Goal: Information Seeking & Learning: Check status

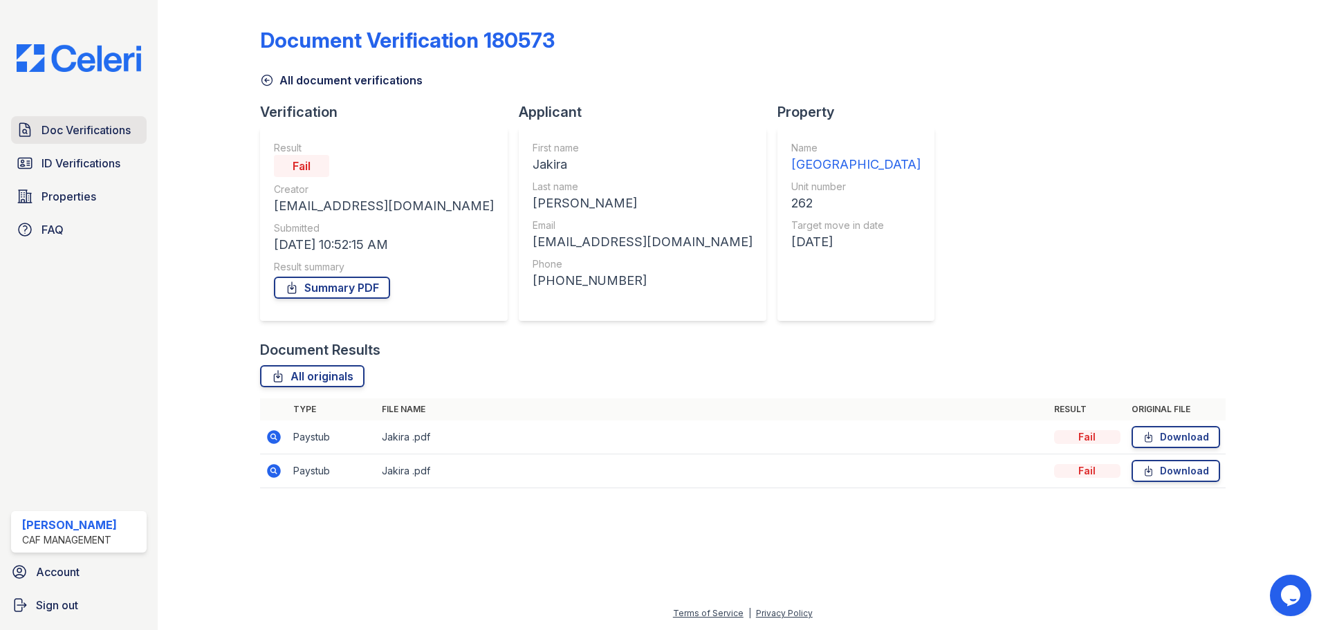
click at [90, 138] on span "Doc Verifications" at bounding box center [86, 130] width 89 height 17
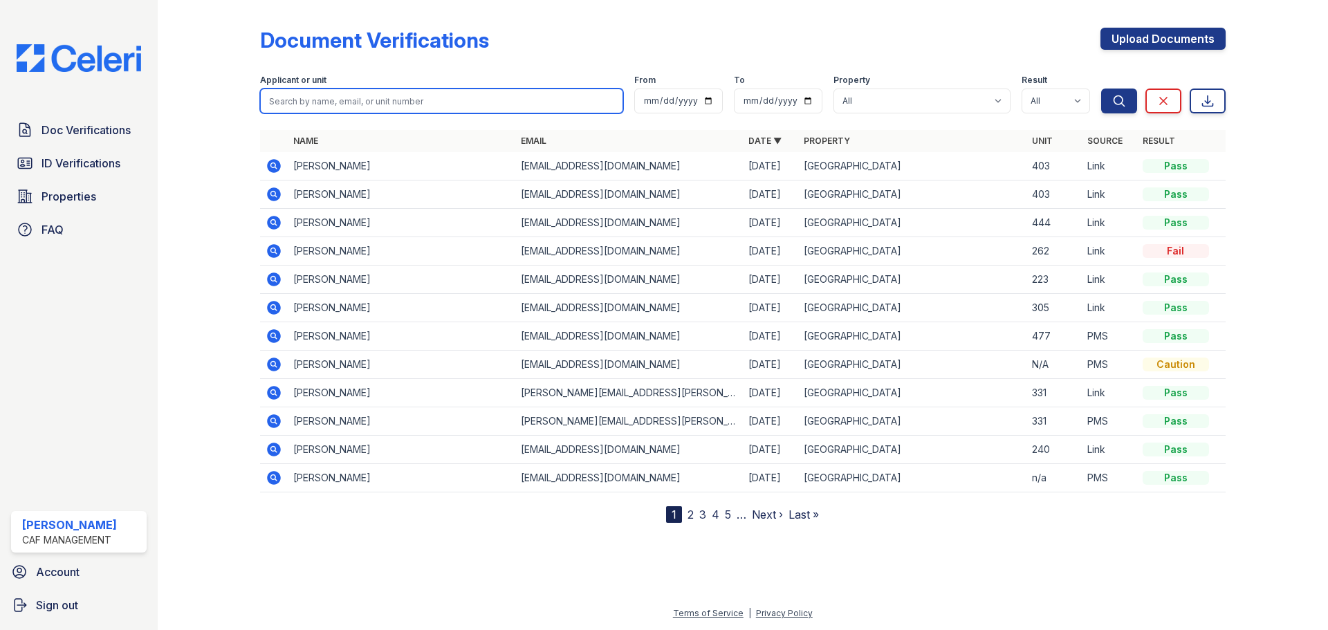
click at [367, 99] on input "search" at bounding box center [441, 101] width 363 height 25
paste input "Kary, Gabrie"
type input "Kary, Gabriel"
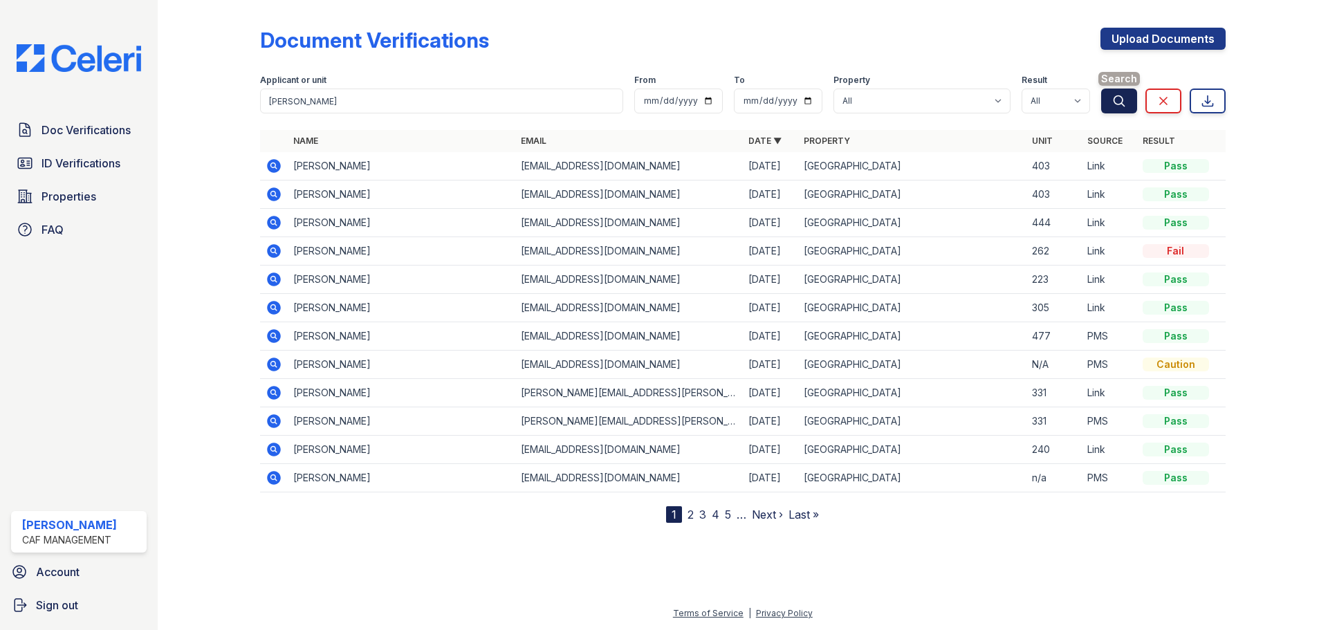
click at [1115, 102] on icon "submit" at bounding box center [1119, 101] width 14 height 14
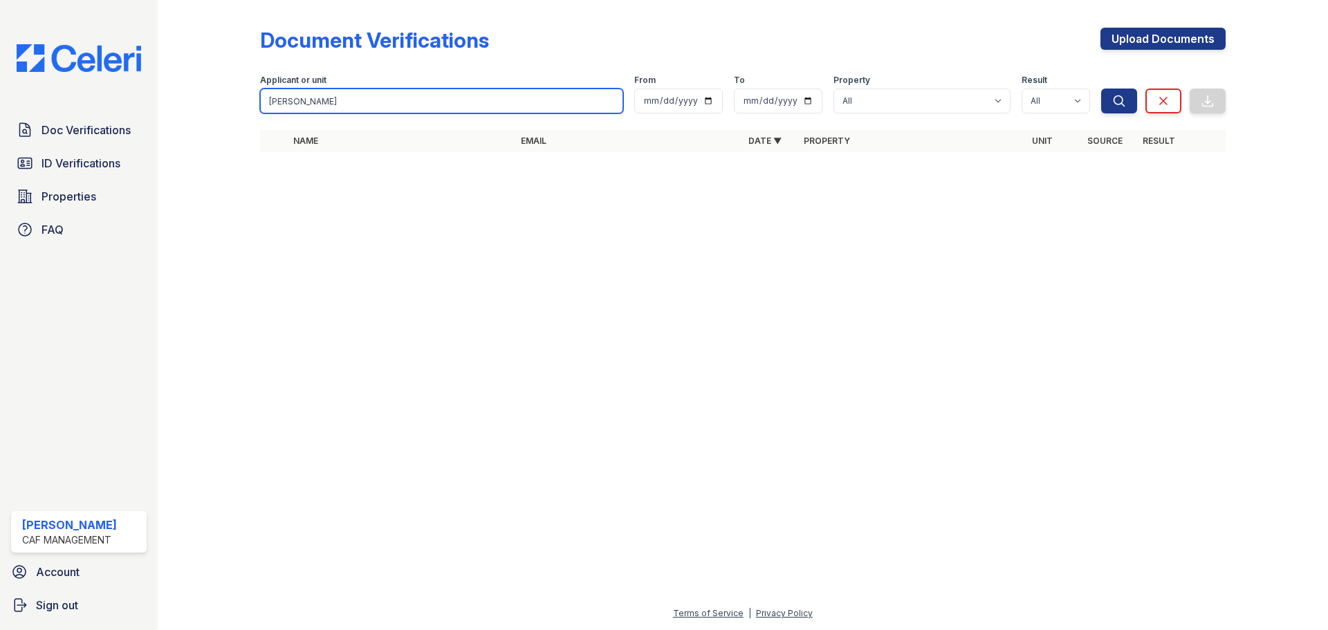
click at [364, 101] on input "Kary, Gabriel" at bounding box center [441, 101] width 363 height 25
type input "[PERSON_NAME]"
click at [1101, 89] on button "Search" at bounding box center [1119, 101] width 36 height 25
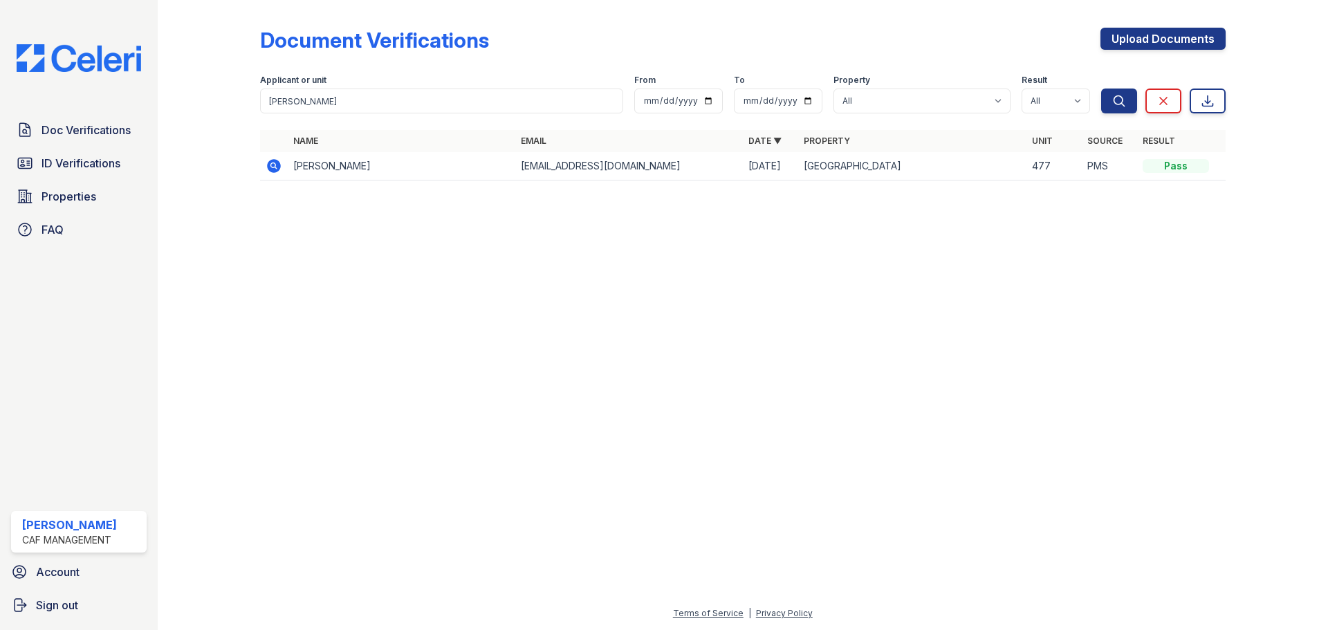
click at [268, 164] on icon at bounding box center [274, 166] width 14 height 14
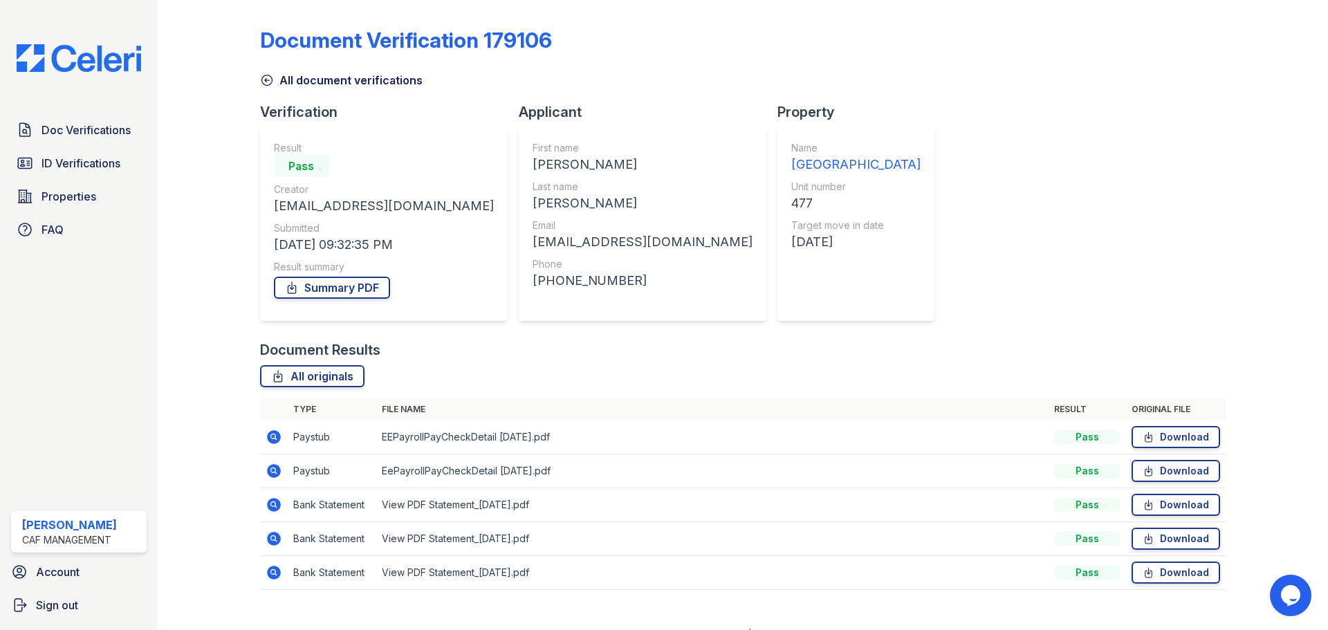
drag, startPoint x: 906, startPoint y: 258, endPoint x: 758, endPoint y: 216, distance: 153.9
click at [869, 192] on div "Document Verification 179106 All document verifications Verification Result Pas…" at bounding box center [743, 305] width 966 height 598
click at [354, 284] on link "Summary PDF" at bounding box center [332, 288] width 116 height 22
click at [77, 151] on link "ID Verifications" at bounding box center [79, 163] width 136 height 28
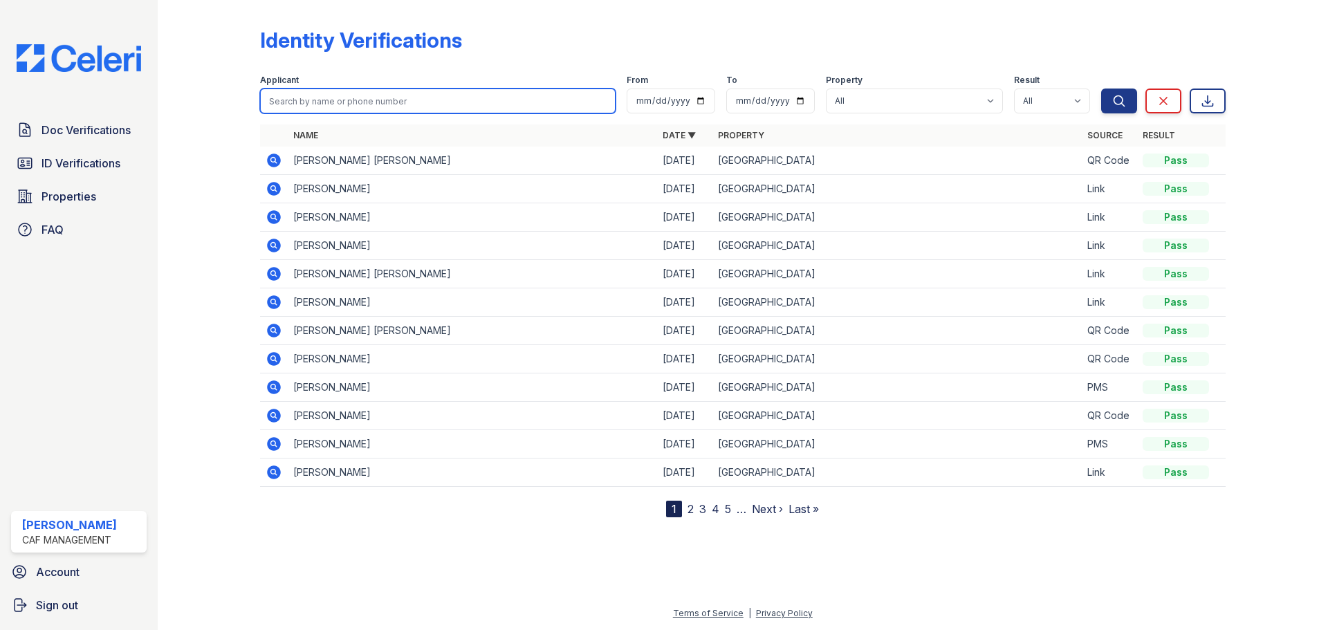
click at [301, 99] on input "search" at bounding box center [438, 101] width 356 height 25
type input "j"
type input "Kary, Gabriel"
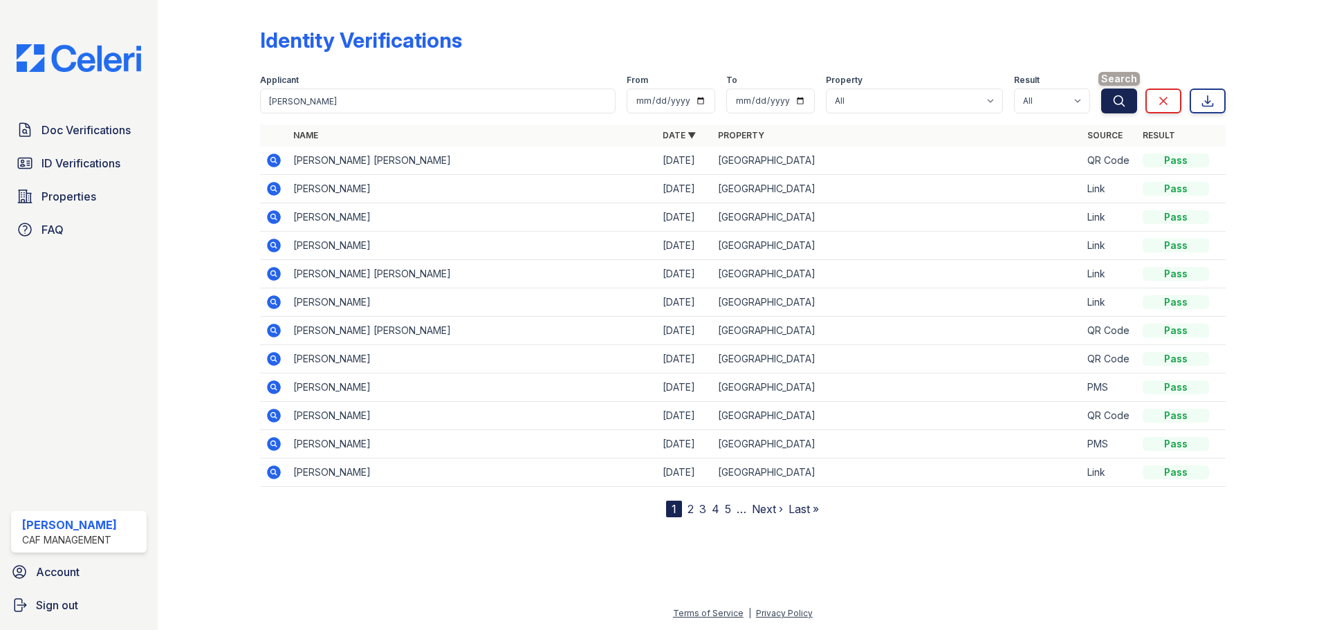
click at [1114, 96] on icon "submit" at bounding box center [1119, 101] width 14 height 14
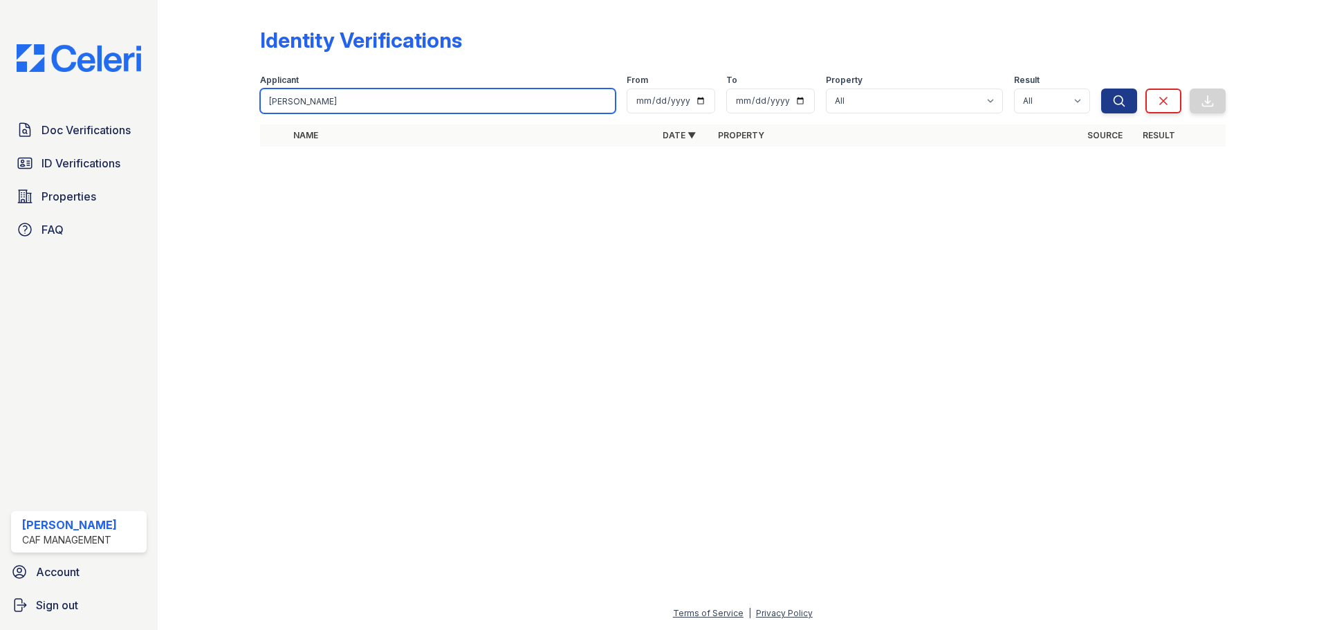
click at [428, 99] on input "Kary, Gabriel" at bounding box center [438, 101] width 356 height 25
type input "[PERSON_NAME]"
click at [1101, 89] on button "Search" at bounding box center [1119, 101] width 36 height 25
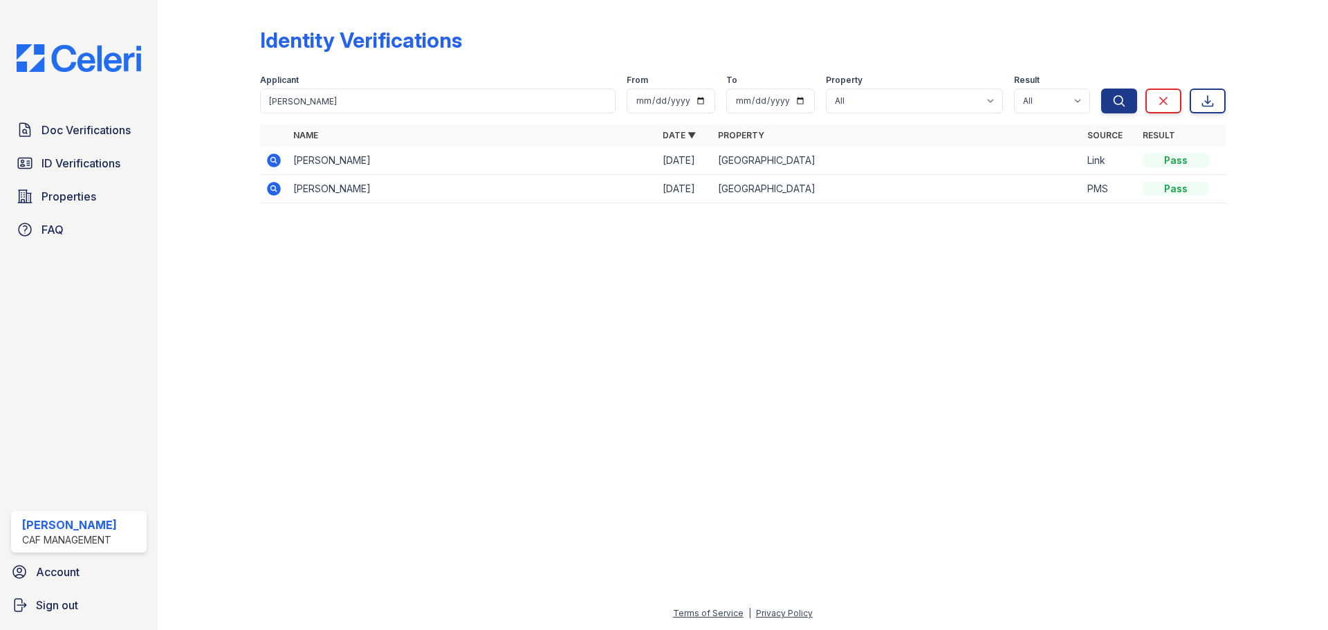
click at [273, 188] on icon at bounding box center [272, 187] width 3 height 3
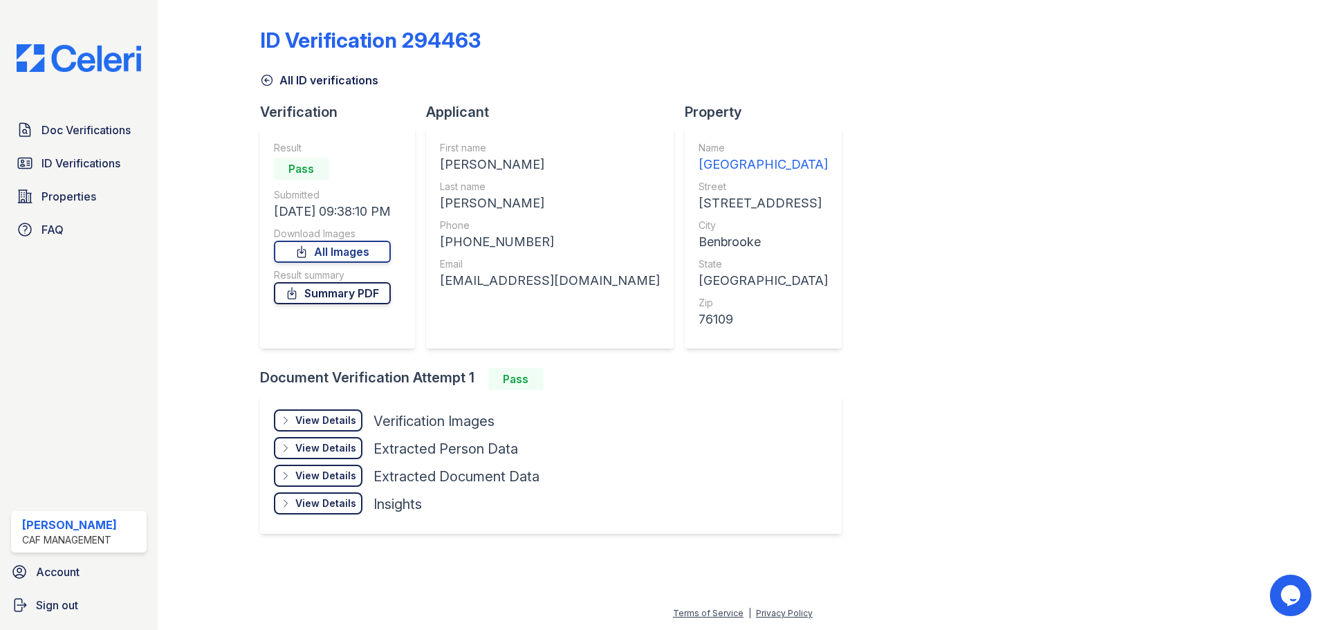
click at [342, 297] on link "Summary PDF" at bounding box center [332, 293] width 117 height 22
click at [353, 255] on link "All Images" at bounding box center [332, 252] width 117 height 22
click at [101, 127] on span "Doc Verifications" at bounding box center [86, 130] width 89 height 17
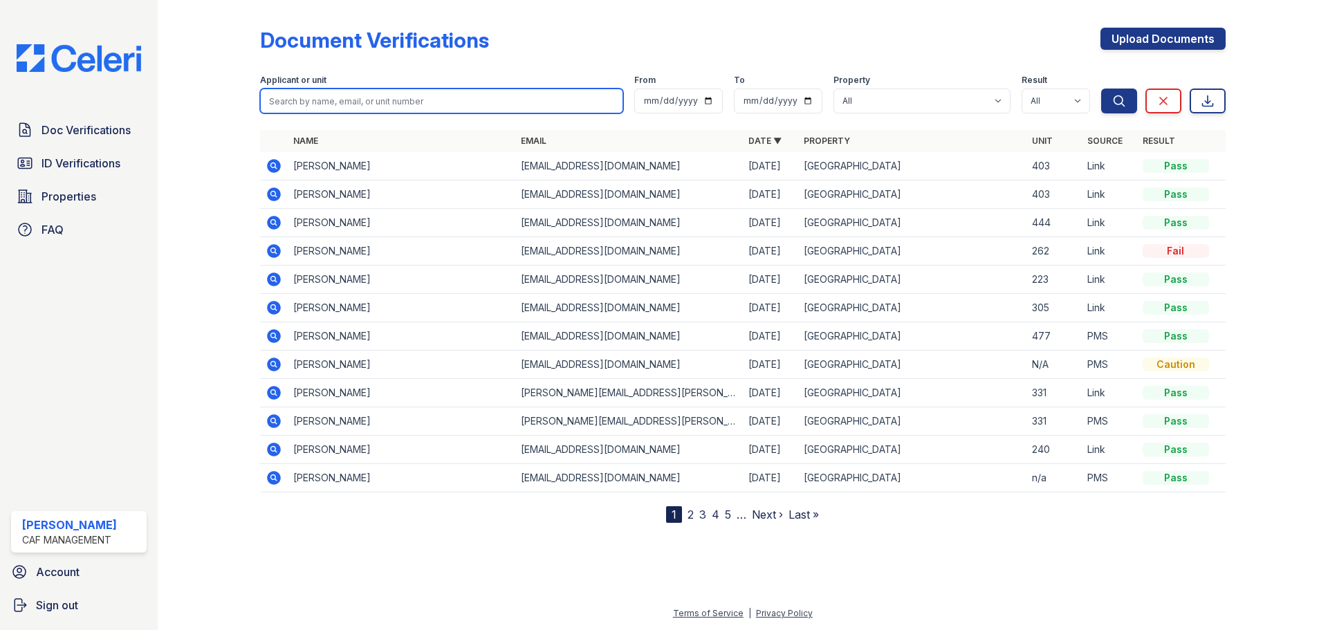
click at [372, 105] on input "search" at bounding box center [441, 101] width 363 height 25
type input "[PERSON_NAME]"
click at [1101, 89] on button "Search" at bounding box center [1119, 101] width 36 height 25
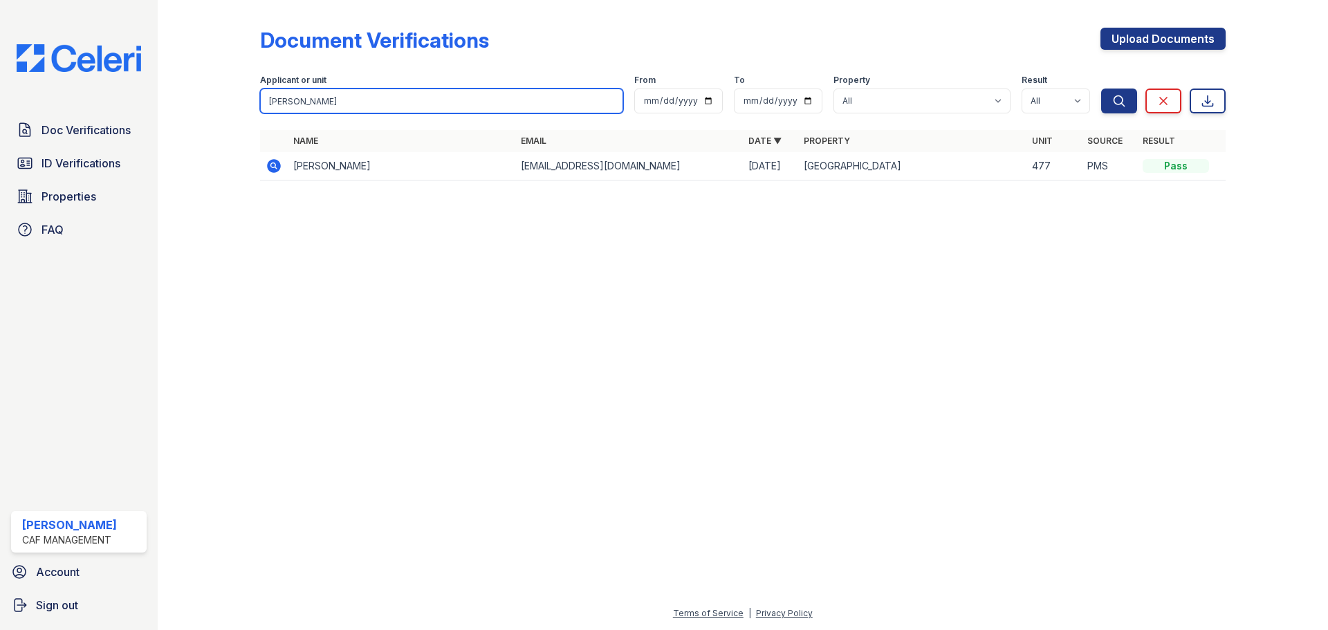
click at [423, 100] on input "kary" at bounding box center [441, 101] width 363 height 25
type input "kary Gabriel"
click at [1101, 89] on button "Search" at bounding box center [1119, 101] width 36 height 25
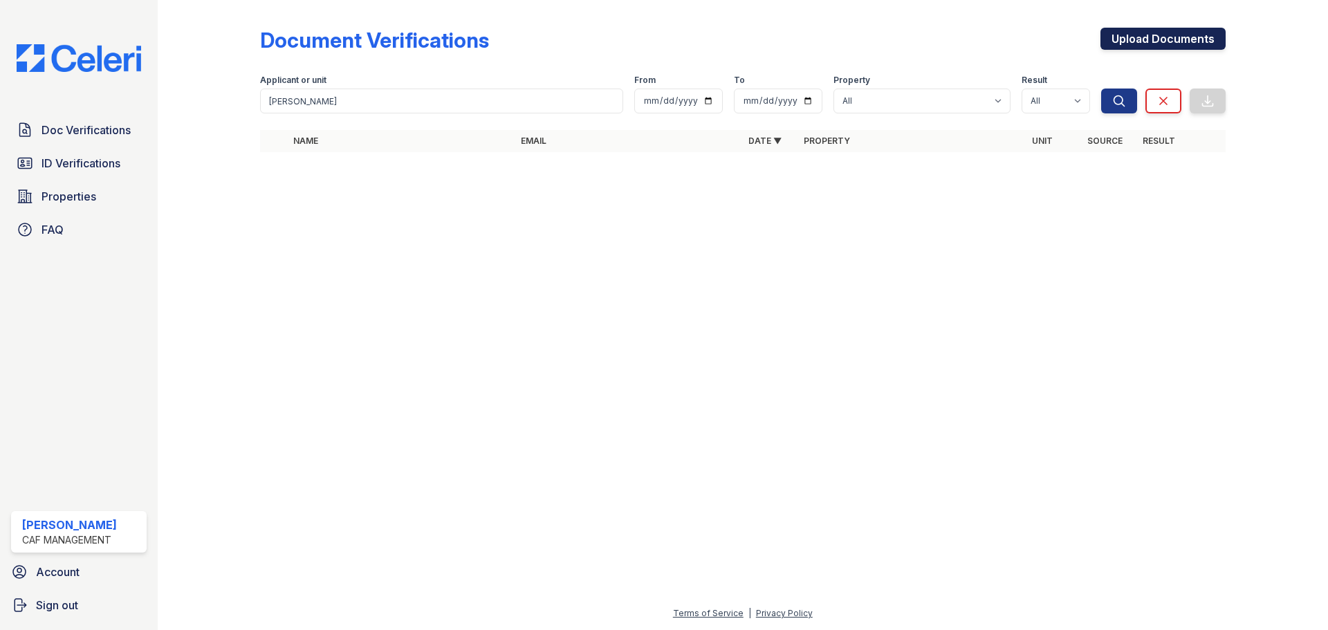
click at [1157, 42] on link "Upload Documents" at bounding box center [1163, 39] width 125 height 22
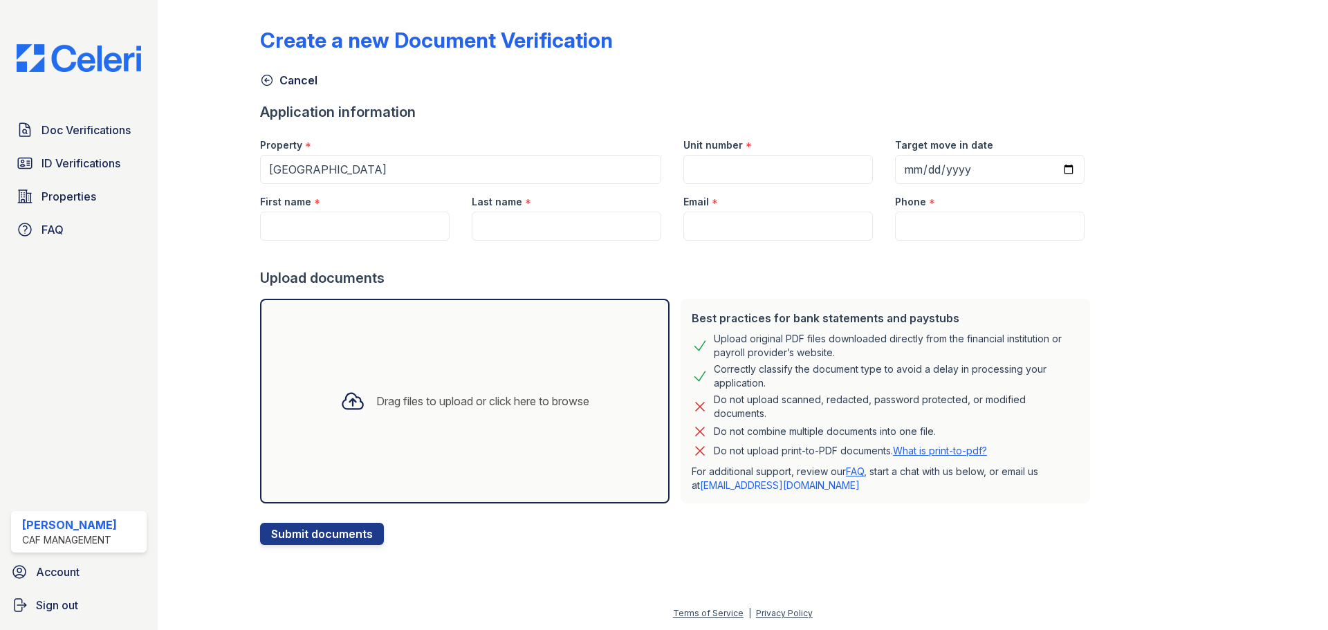
click at [1128, 73] on div "Create a new Document Verification Cancel Application information Property * Gr…" at bounding box center [743, 276] width 966 height 540
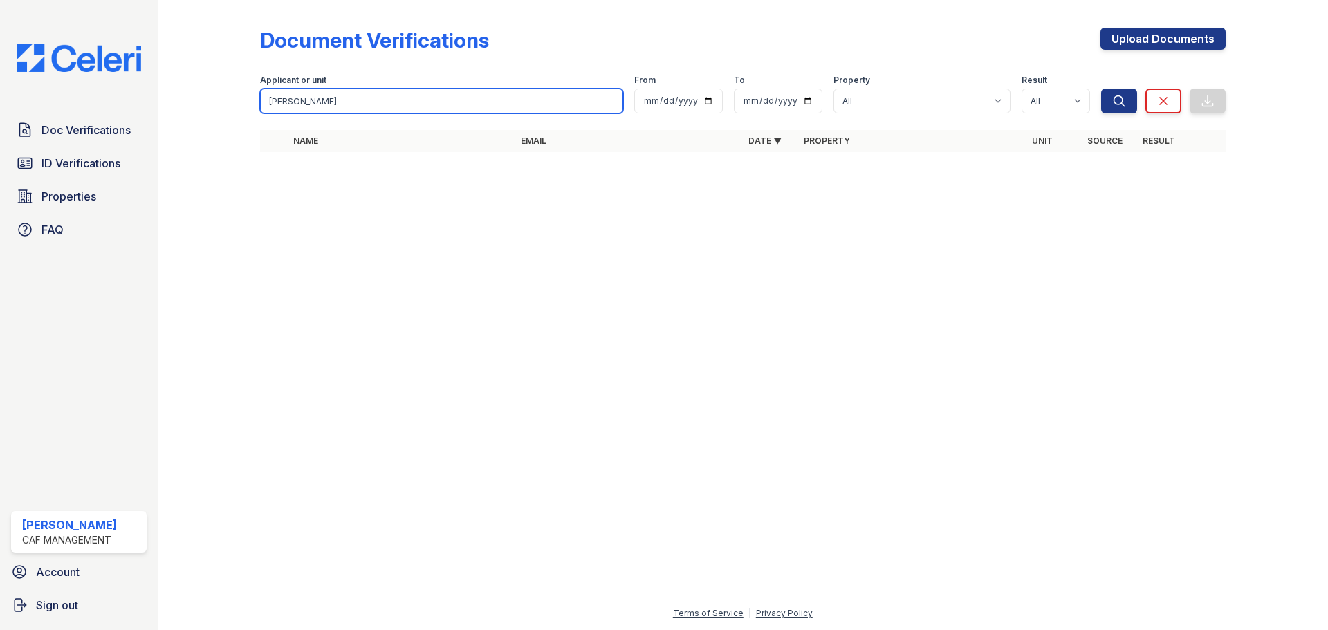
drag, startPoint x: 288, startPoint y: 100, endPoint x: 280, endPoint y: 104, distance: 8.7
click at [282, 104] on input "kary Gabriel" at bounding box center [441, 101] width 363 height 25
type input "Gabriel"
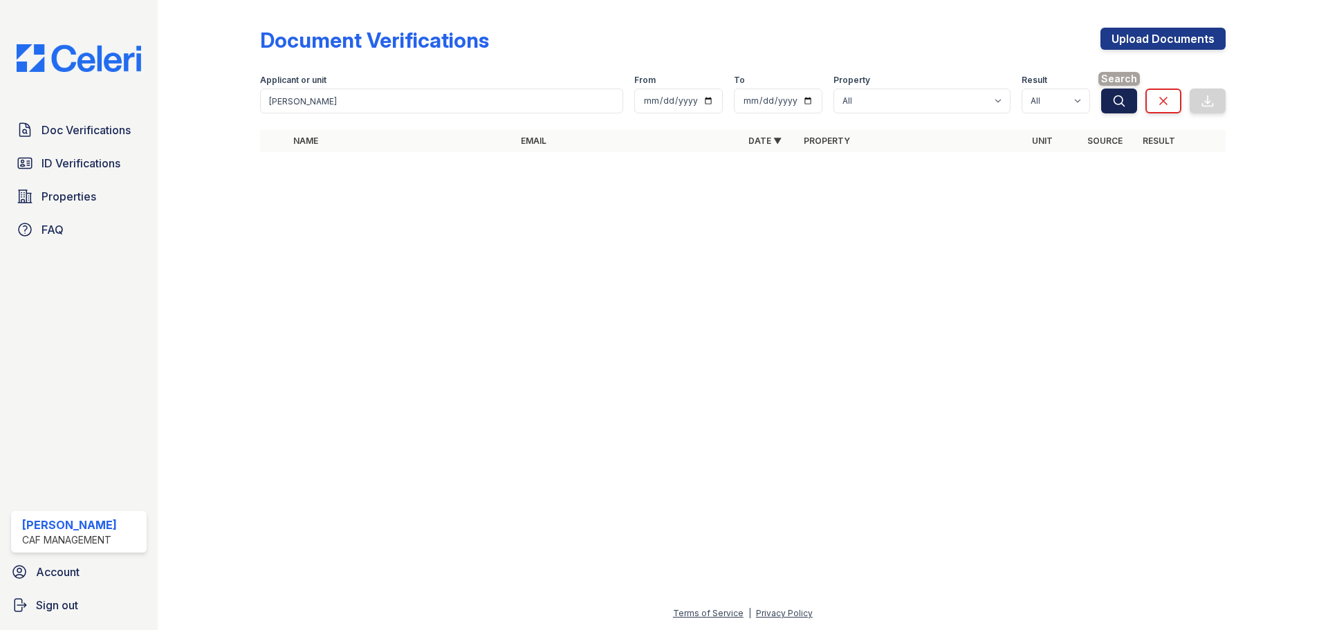
click at [1130, 100] on button "Search" at bounding box center [1119, 101] width 36 height 25
click at [1118, 102] on icon "submit" at bounding box center [1119, 101] width 14 height 14
drag, startPoint x: 316, startPoint y: 302, endPoint x: 50, endPoint y: 184, distance: 291.1
click at [248, 270] on div at bounding box center [743, 396] width 1126 height 417
click at [65, 134] on span "Doc Verifications" at bounding box center [86, 130] width 89 height 17
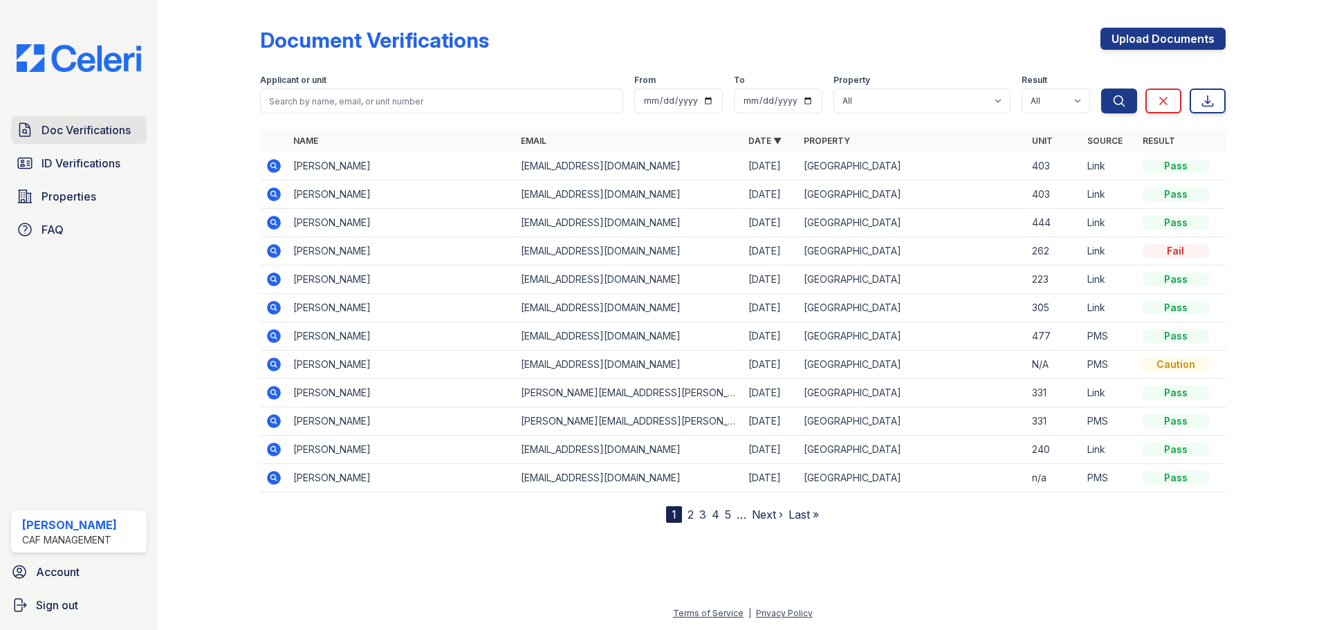
click at [80, 129] on span "Doc Verifications" at bounding box center [86, 130] width 89 height 17
click at [691, 514] on link "2" at bounding box center [691, 515] width 6 height 14
click at [736, 515] on link "3" at bounding box center [734, 515] width 7 height 14
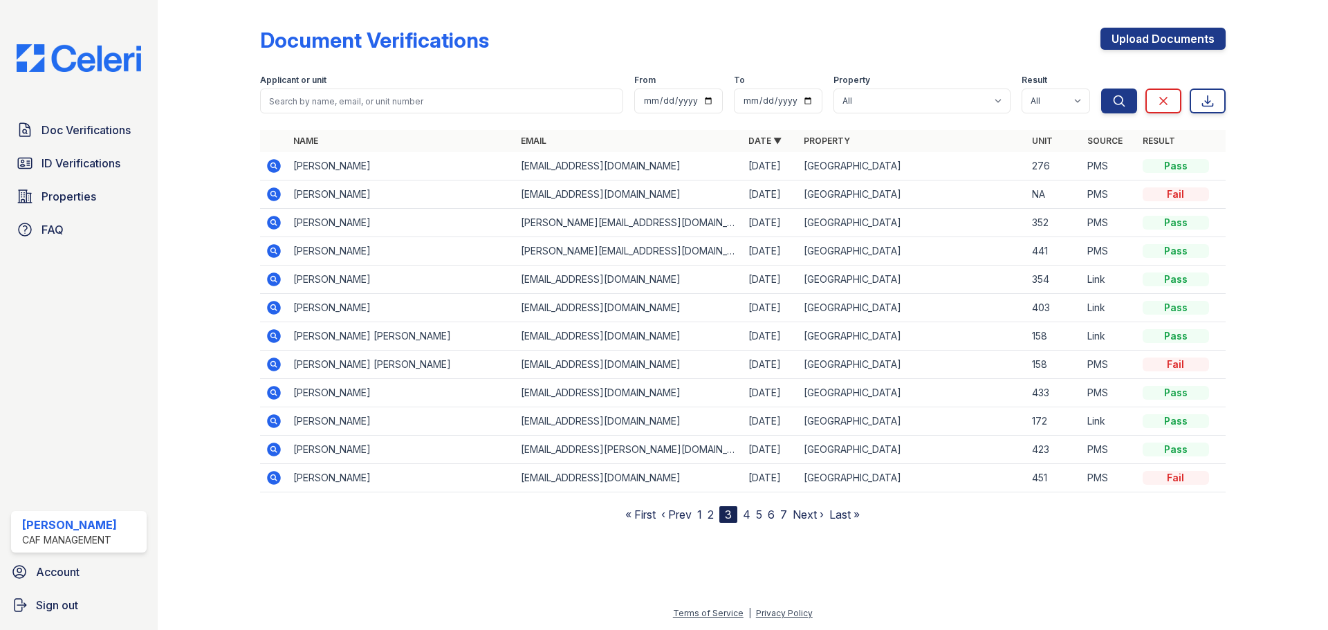
click at [743, 515] on nav "« First ‹ Prev 1 2 3 4 5 6 7 Next › Last »" at bounding box center [742, 514] width 235 height 17
click at [751, 515] on nav "« First ‹ Prev 1 2 3 4 5 6 7 Next › Last »" at bounding box center [742, 514] width 235 height 17
click at [749, 512] on link "4" at bounding box center [747, 515] width 8 height 14
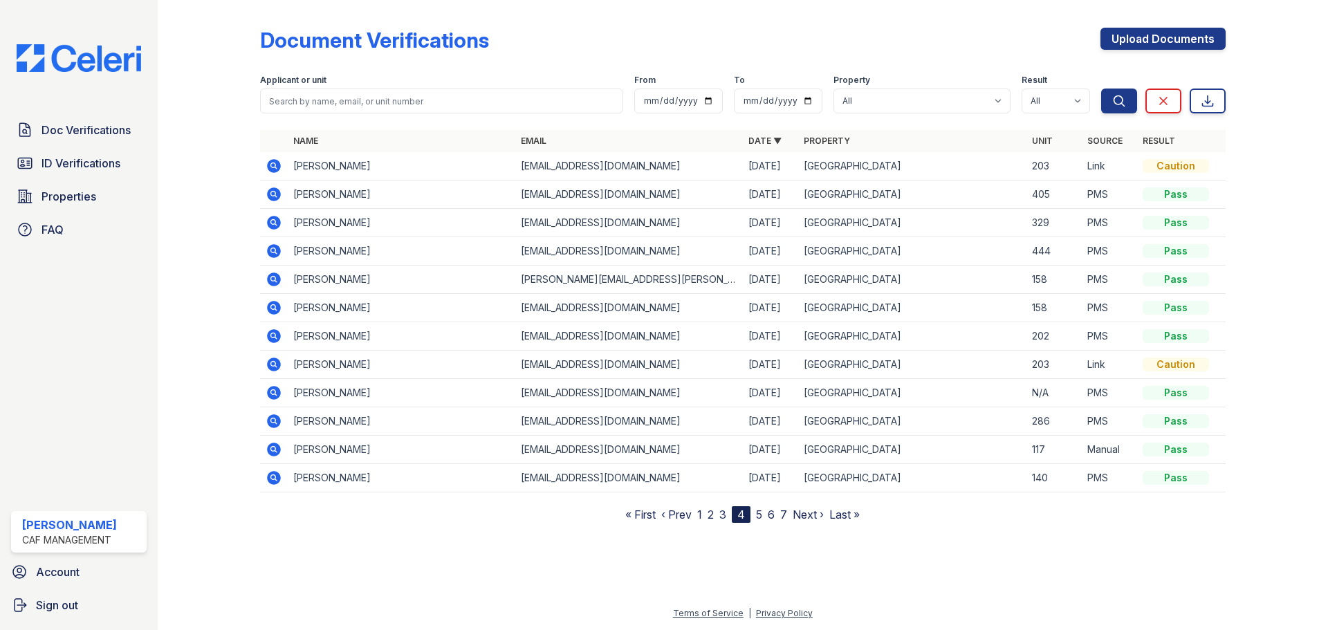
click at [762, 517] on link "5" at bounding box center [759, 515] width 6 height 14
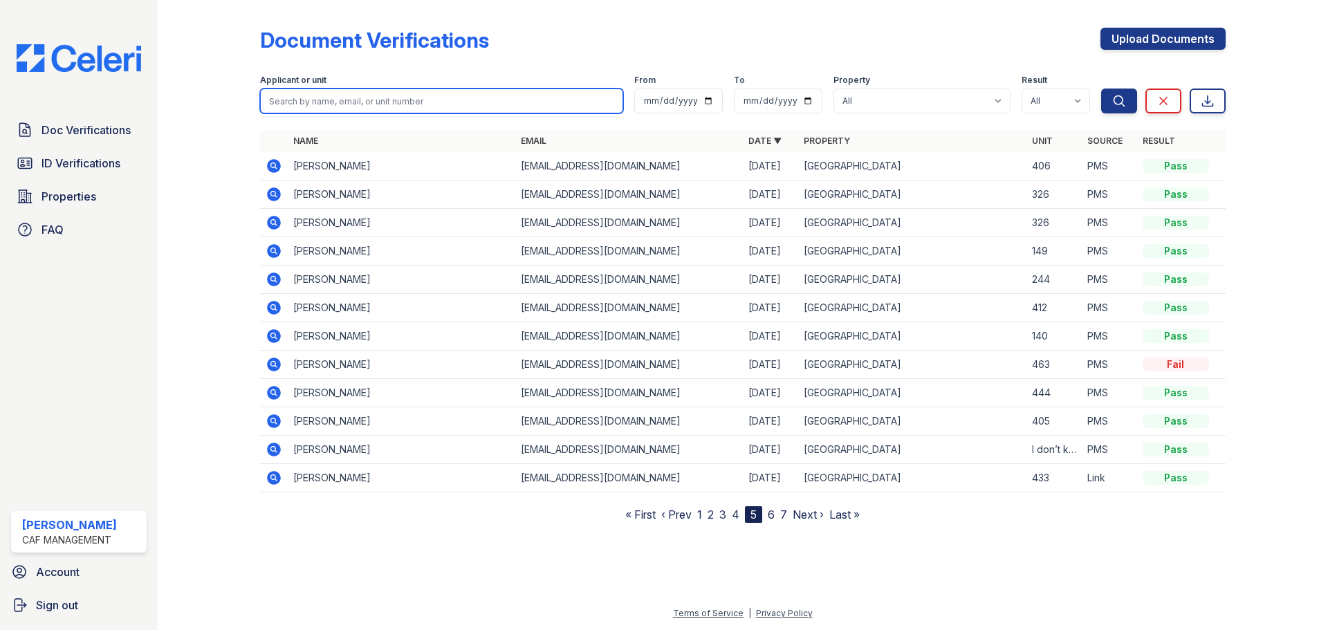
click at [339, 106] on input "search" at bounding box center [441, 101] width 363 height 25
type input "kary Gabriel"
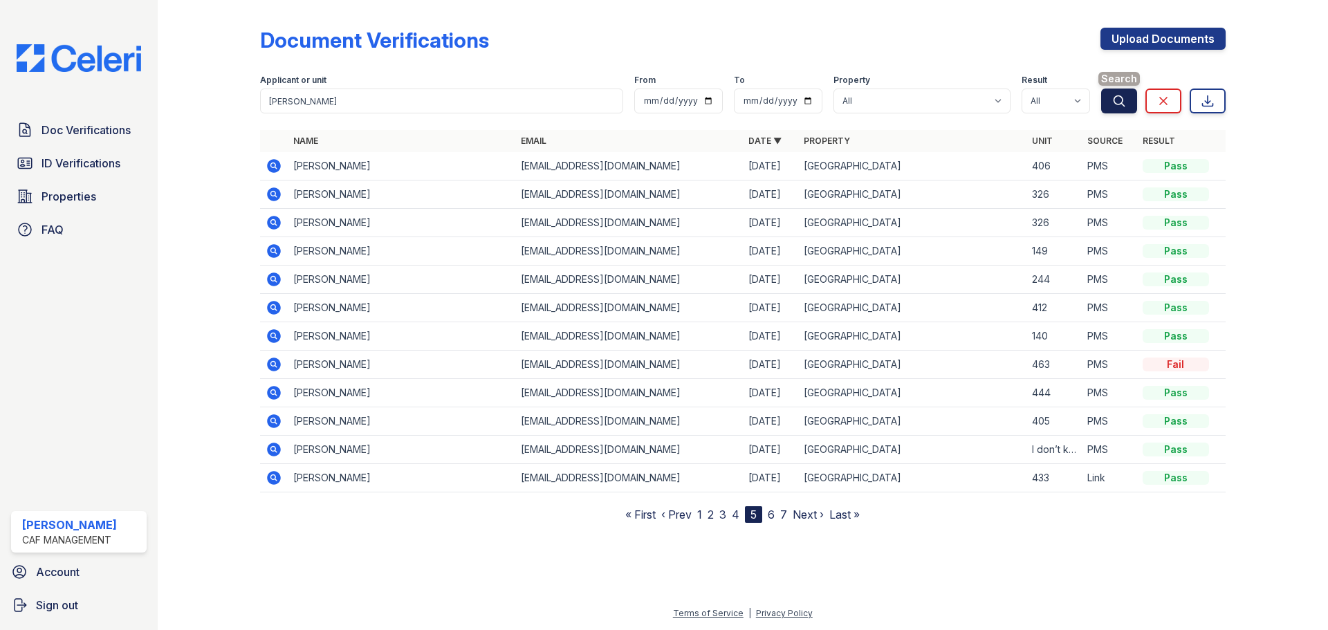
click at [1119, 100] on icon "submit" at bounding box center [1119, 101] width 14 height 14
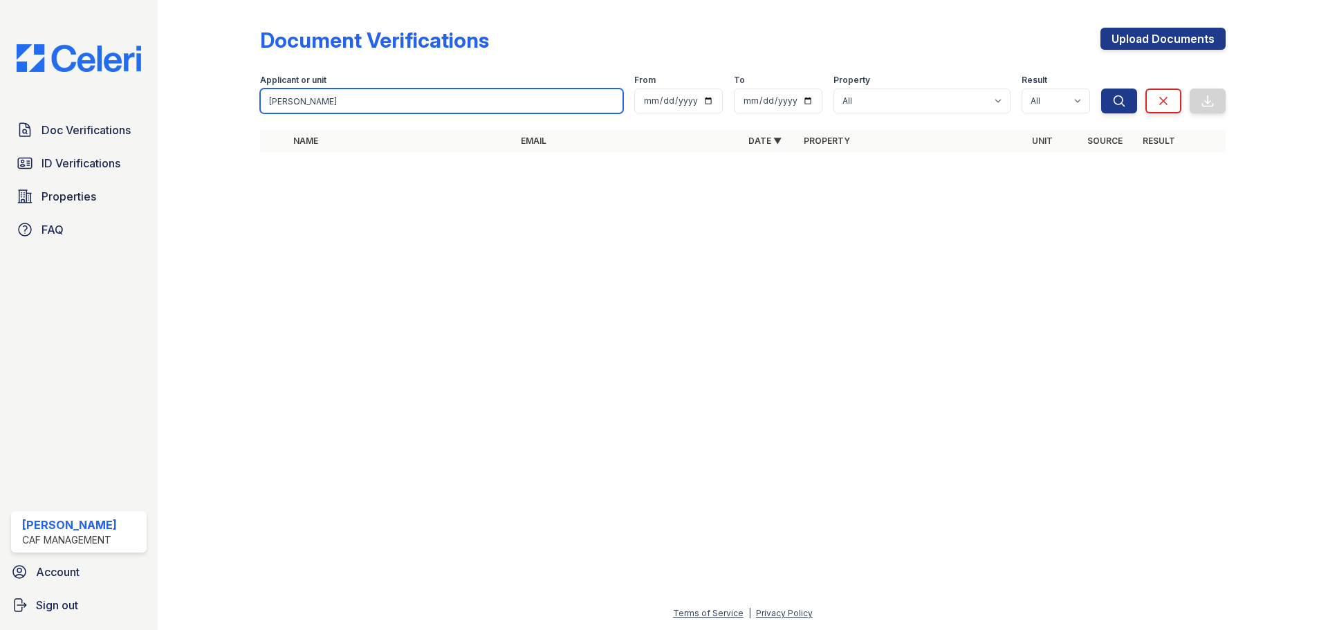
click at [421, 100] on input "kary Gabriel" at bounding box center [441, 101] width 363 height 25
type input "k"
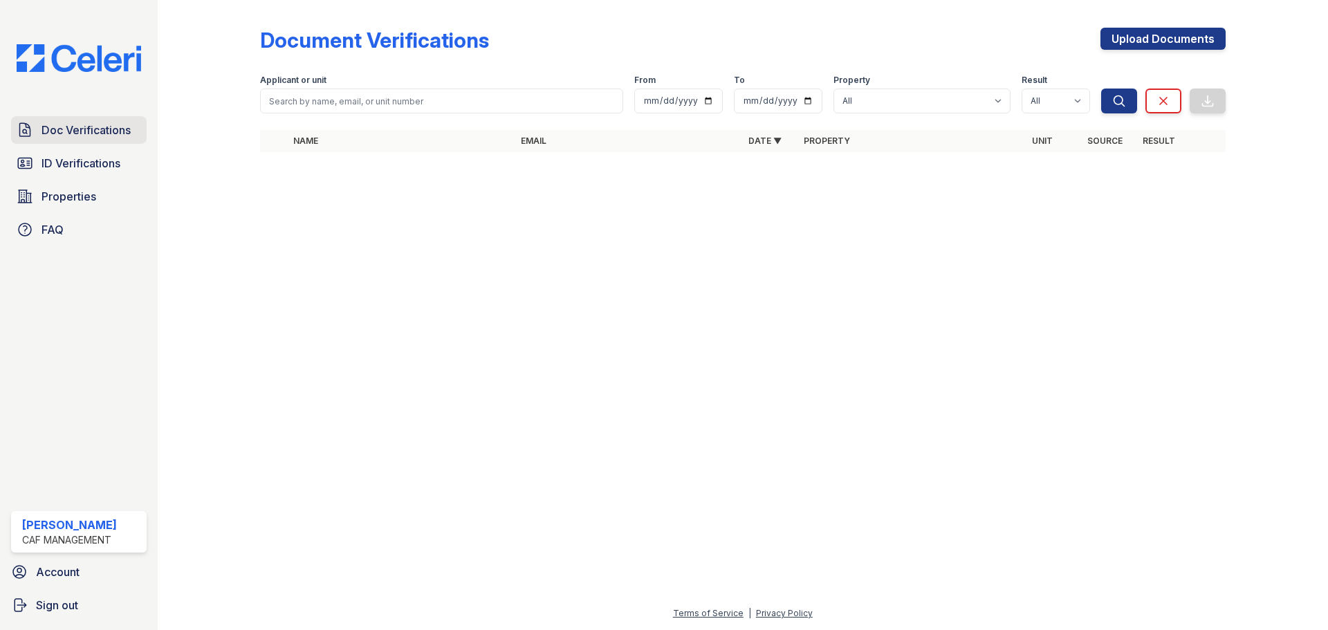
click at [135, 137] on link "Doc Verifications" at bounding box center [79, 130] width 136 height 28
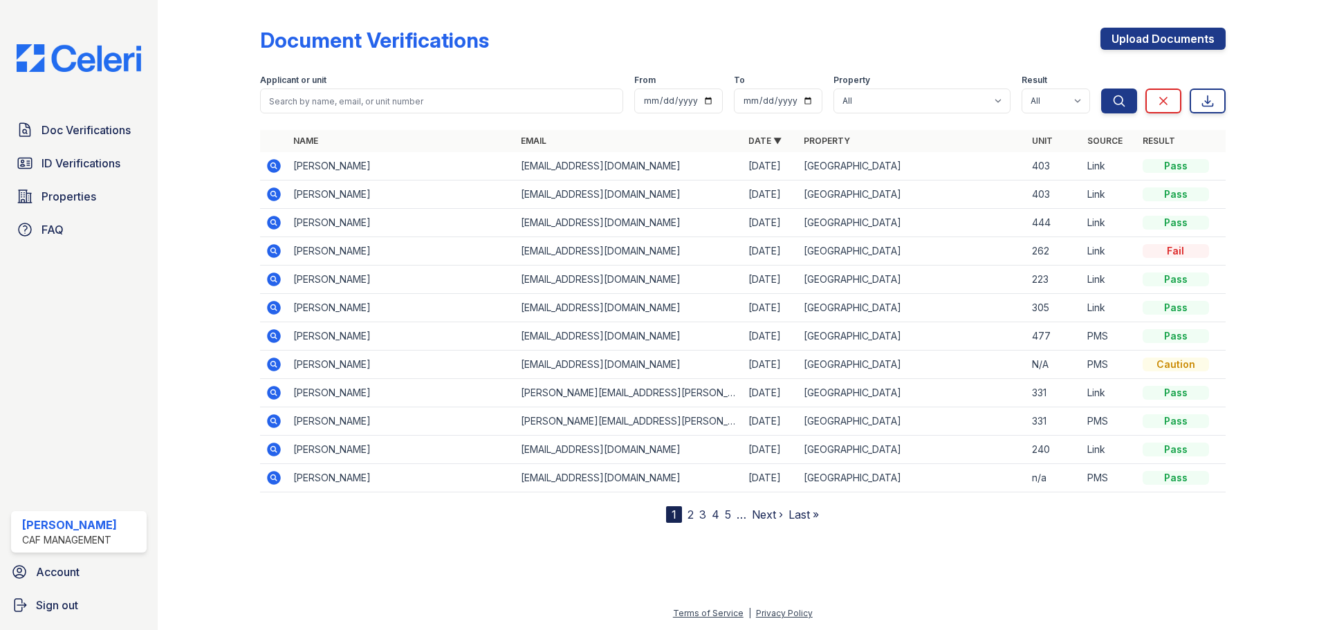
click at [689, 514] on link "2" at bounding box center [691, 515] width 6 height 14
click at [75, 134] on span "Doc Verifications" at bounding box center [86, 130] width 89 height 17
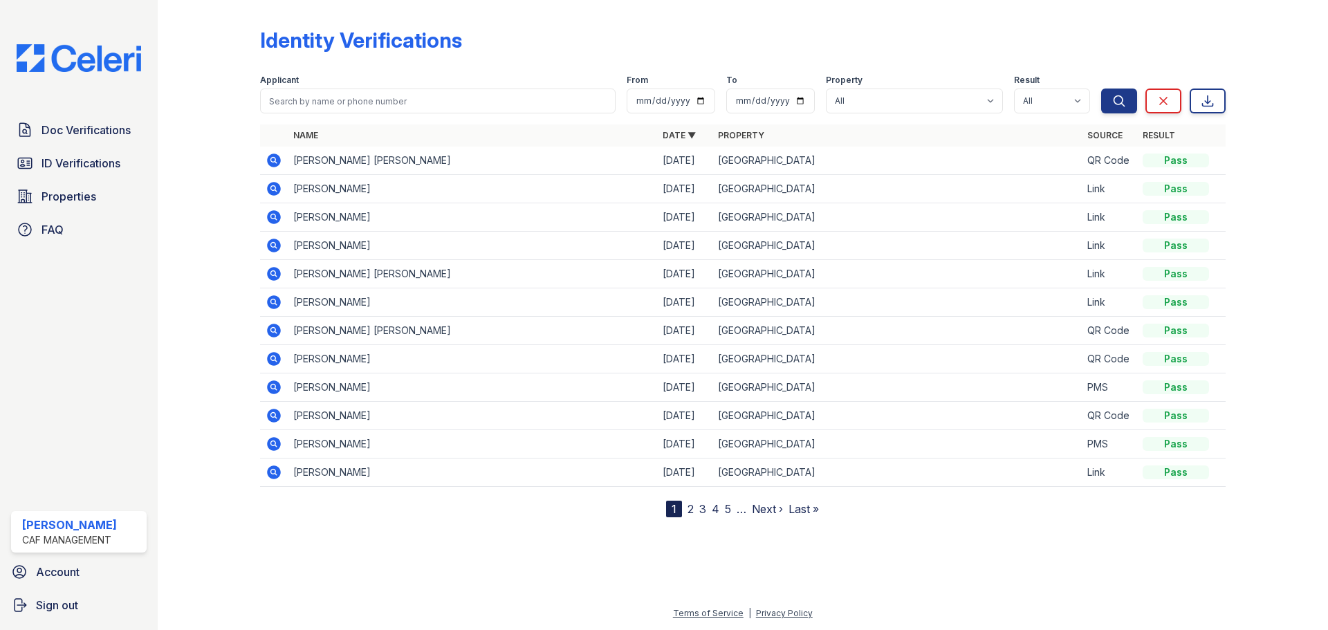
click at [67, 164] on span "ID Verifications" at bounding box center [81, 163] width 79 height 17
click at [694, 511] on nav "1 2 3 4 5 … Next › Last »" at bounding box center [742, 509] width 153 height 17
click at [690, 508] on link "2" at bounding box center [691, 509] width 6 height 14
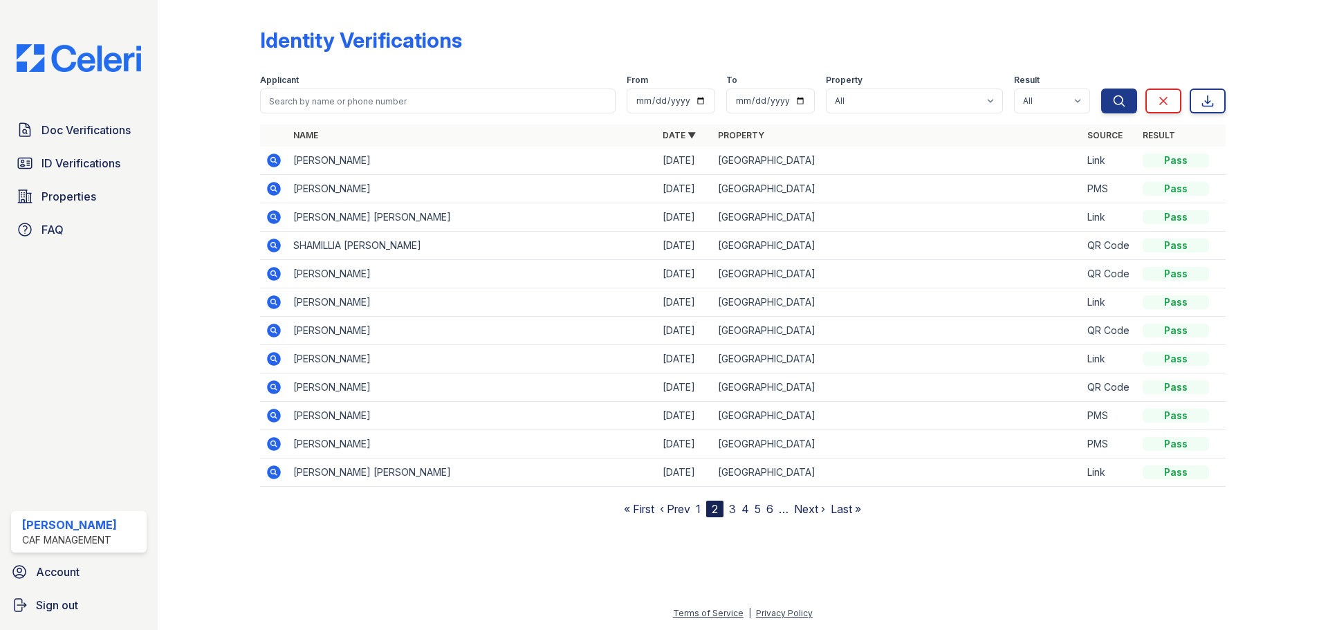
click at [733, 511] on link "3" at bounding box center [732, 509] width 7 height 14
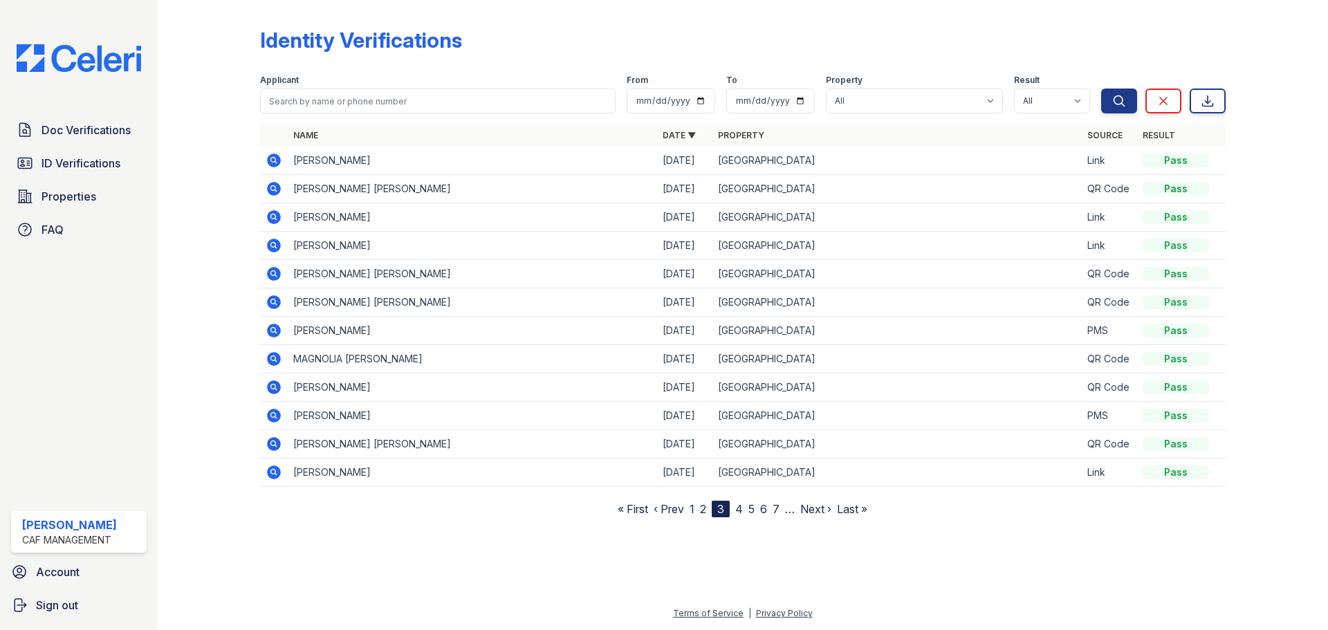
click at [744, 510] on nav "« First ‹ Prev 1 2 3 4 5 6 7 … Next › Last »" at bounding box center [743, 509] width 250 height 17
click at [735, 508] on nav "« First ‹ Prev 1 2 3 4 5 6 7 … Next › Last »" at bounding box center [743, 509] width 250 height 17
click at [739, 508] on link "4" at bounding box center [739, 509] width 8 height 14
click at [744, 509] on link "5" at bounding box center [745, 509] width 6 height 14
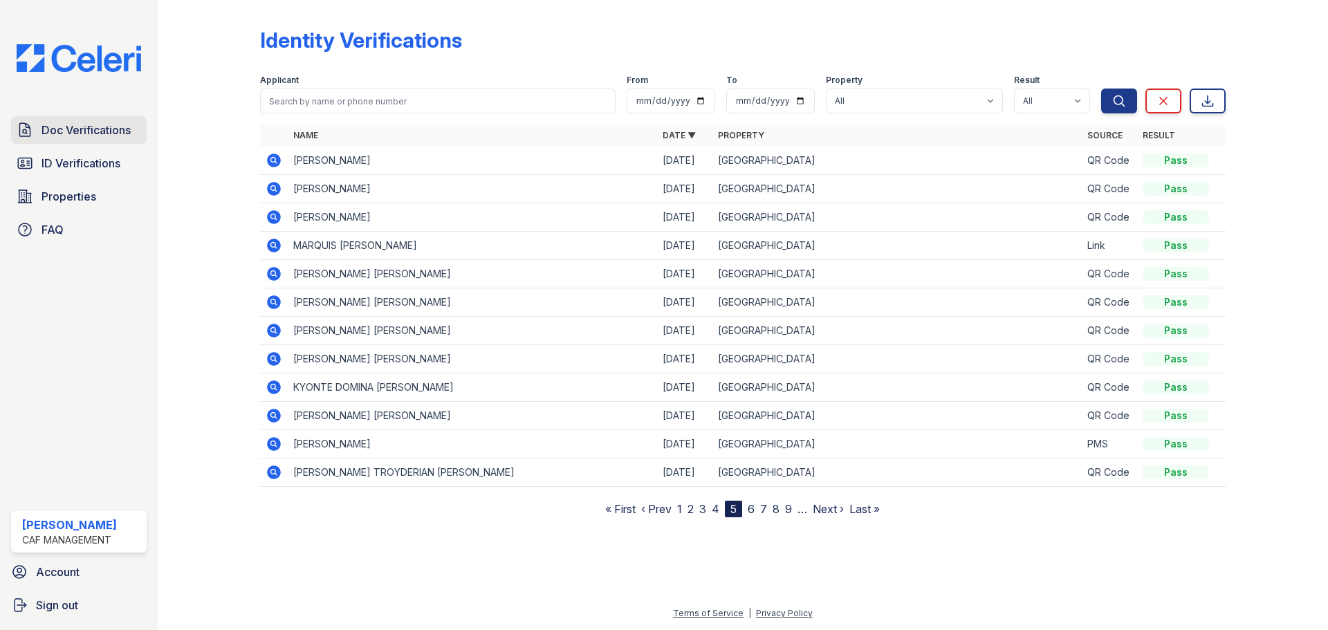
click at [111, 129] on span "Doc Verifications" at bounding box center [86, 130] width 89 height 17
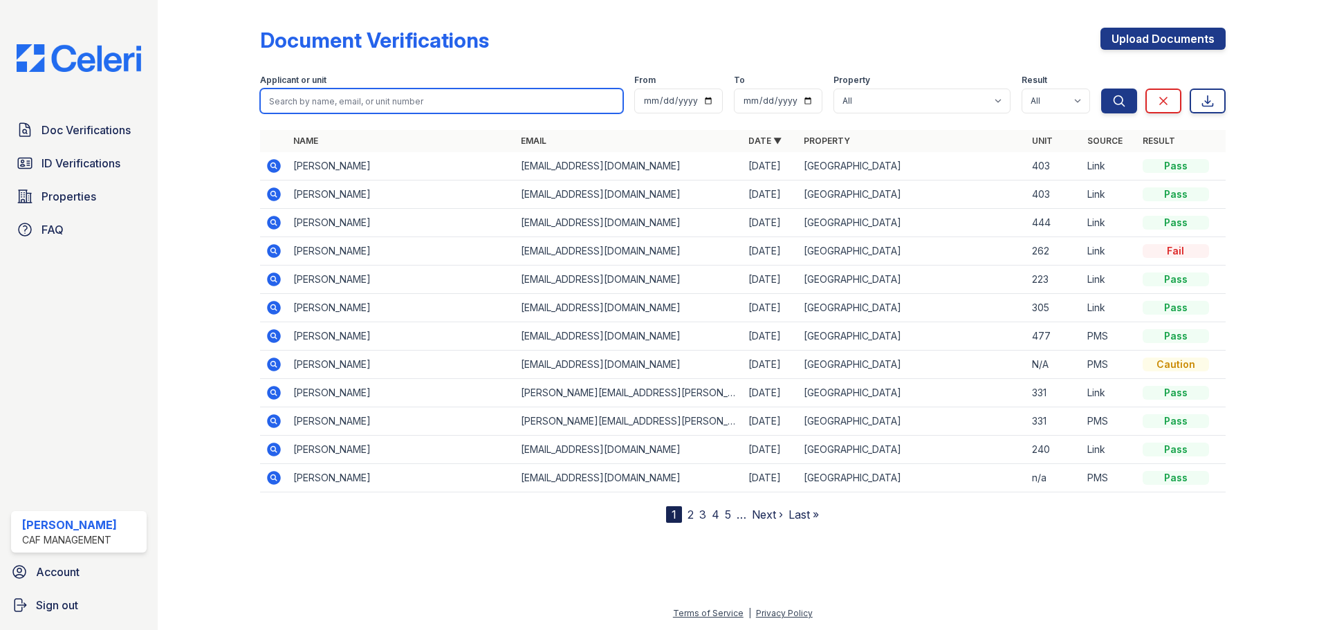
click at [391, 98] on input "search" at bounding box center [441, 101] width 363 height 25
paste input "Dean, Miranda"
type input "Dean, Miranda"
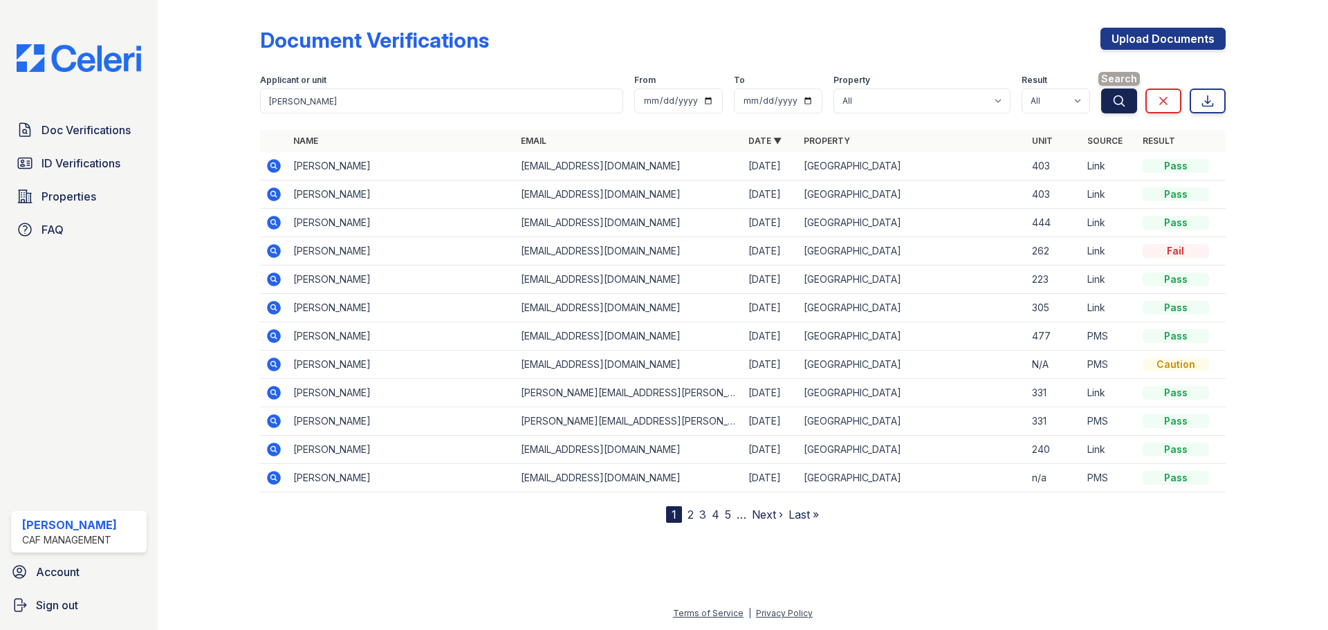
click at [1108, 100] on button "Search" at bounding box center [1119, 101] width 36 height 25
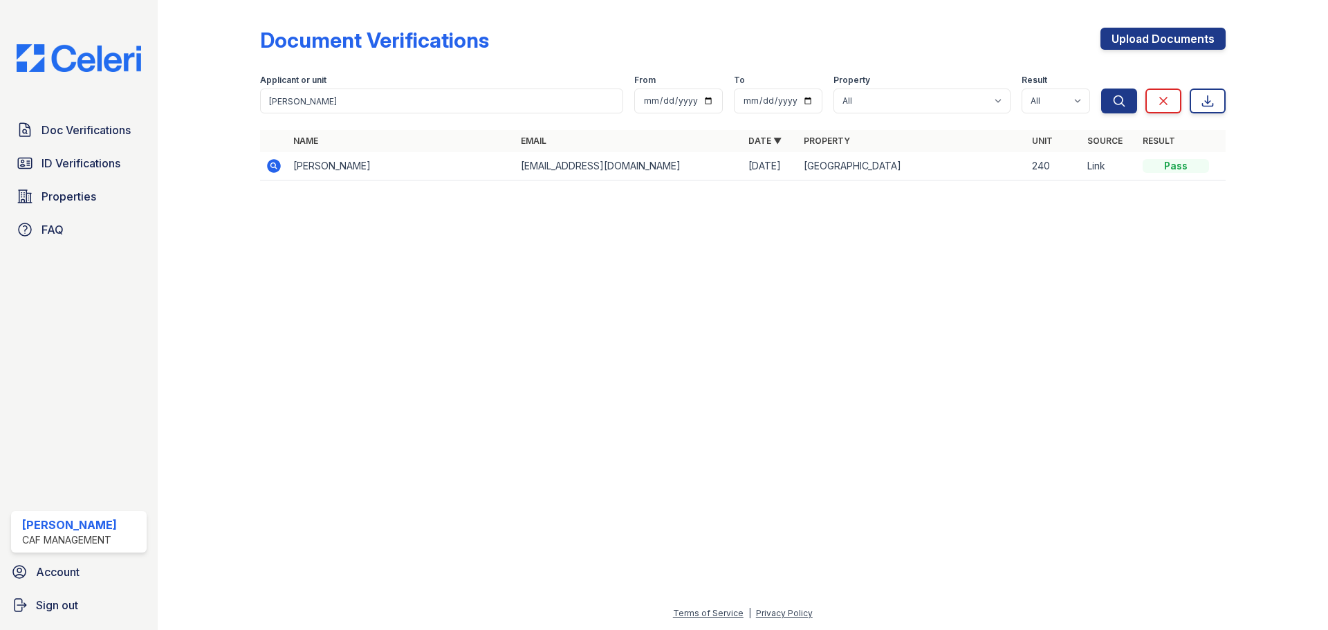
click at [276, 163] on icon at bounding box center [274, 166] width 14 height 14
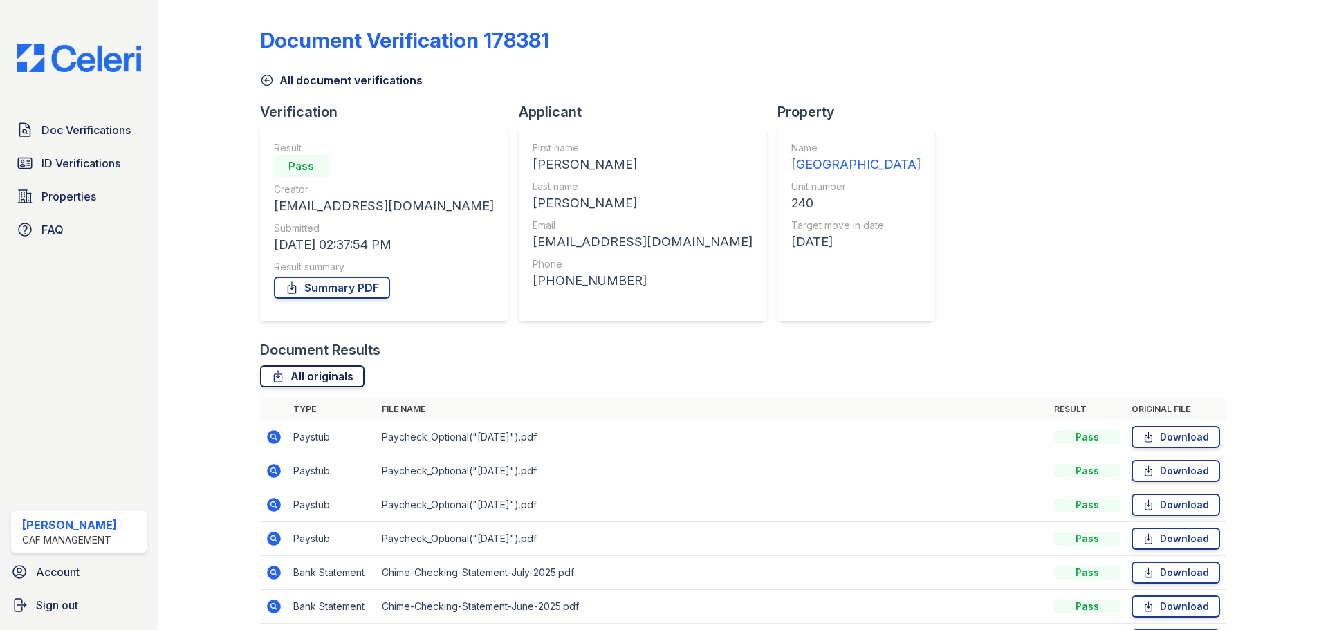
click at [342, 382] on link "All originals" at bounding box center [312, 376] width 104 height 22
click at [318, 376] on link "All originals" at bounding box center [312, 376] width 104 height 22
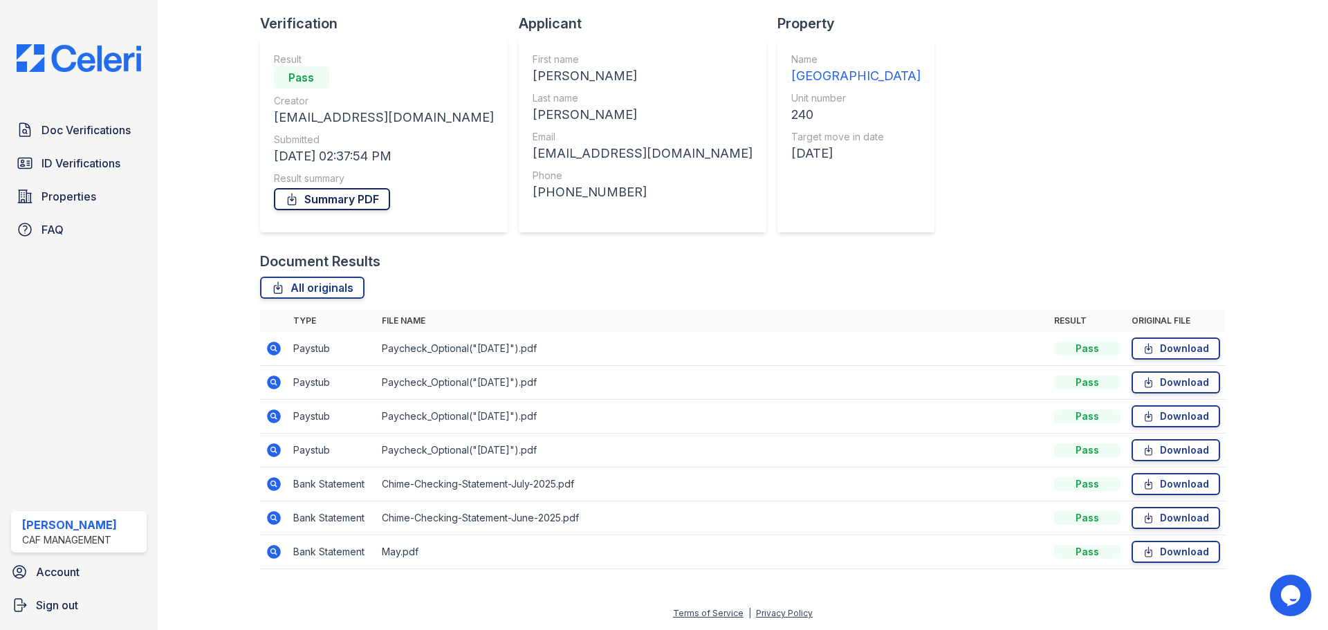
click at [382, 196] on link "Summary PDF" at bounding box center [332, 199] width 116 height 22
click at [102, 161] on span "ID Verifications" at bounding box center [81, 163] width 79 height 17
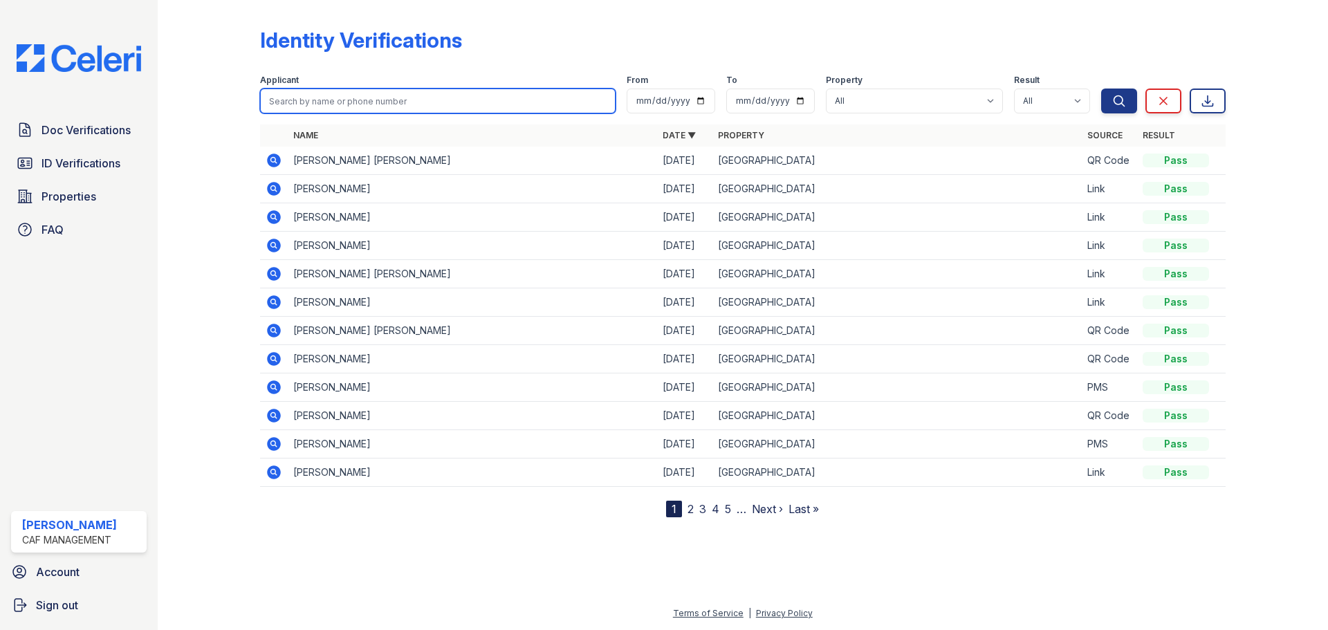
click at [369, 96] on input "search" at bounding box center [438, 101] width 356 height 25
click at [279, 277] on icon at bounding box center [274, 274] width 14 height 14
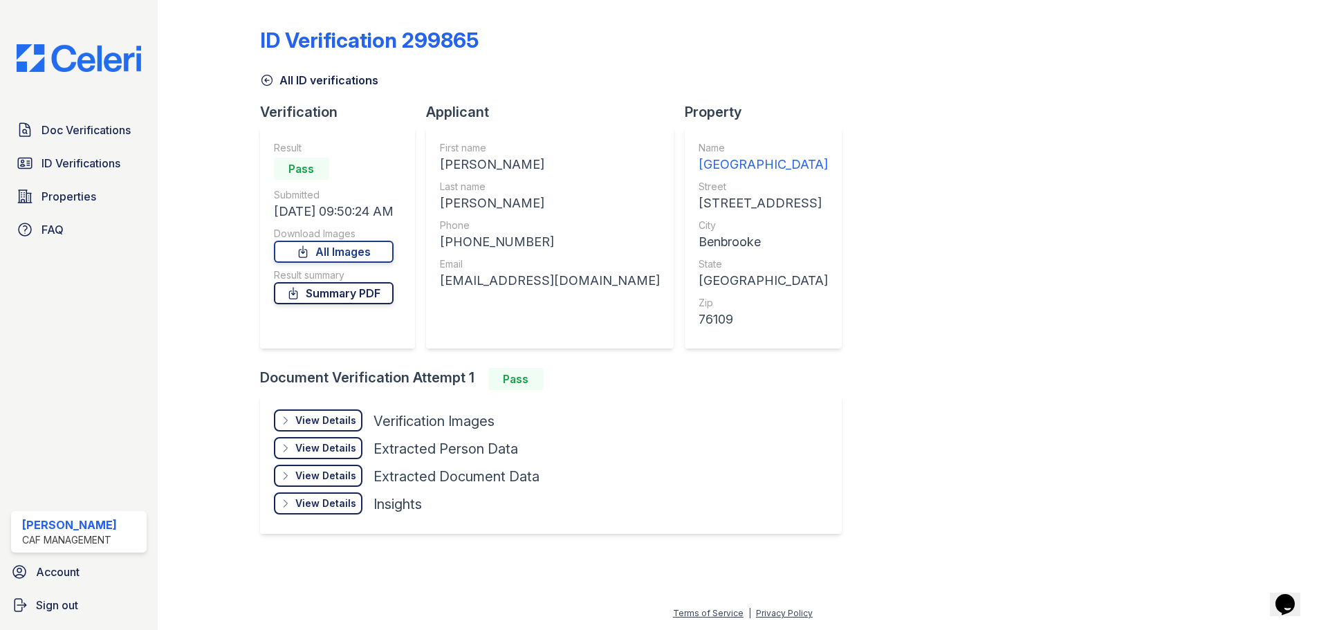
click at [355, 295] on link "Summary PDF" at bounding box center [334, 293] width 120 height 22
click at [390, 250] on link "All Images" at bounding box center [334, 252] width 120 height 22
click at [345, 253] on link "All Images" at bounding box center [334, 252] width 120 height 22
click at [364, 293] on link "Summary PDF" at bounding box center [333, 293] width 119 height 22
click at [356, 251] on link "All Images" at bounding box center [333, 252] width 119 height 22
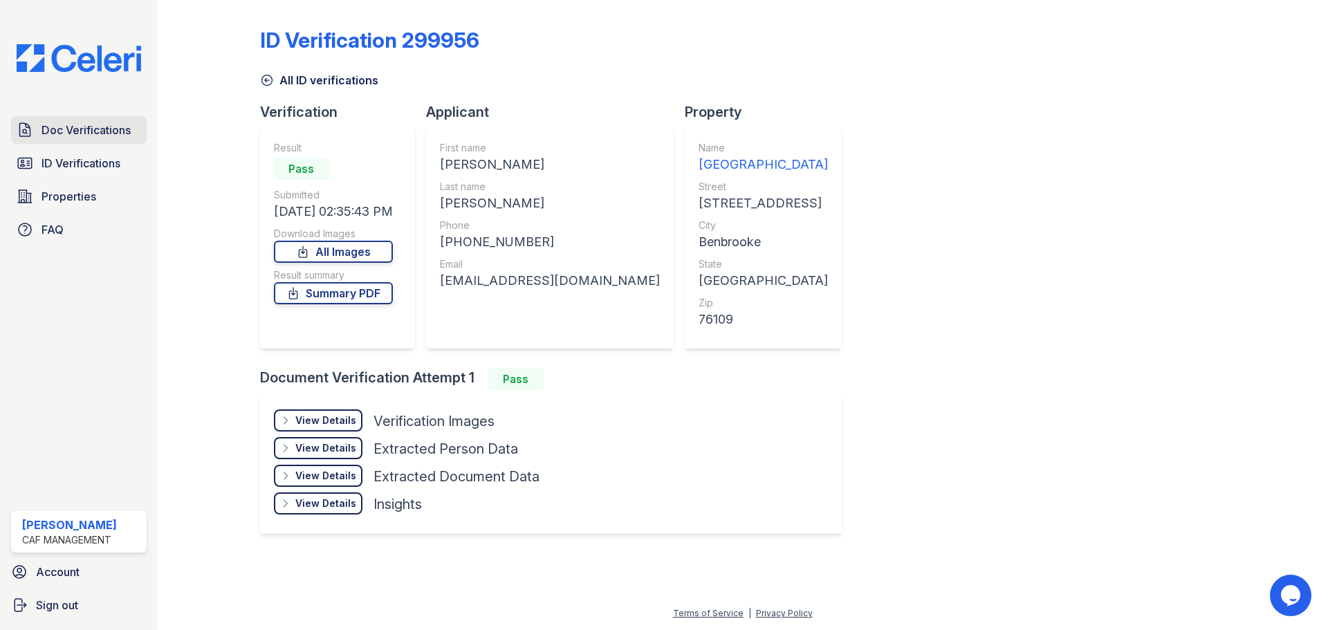
click at [80, 131] on span "Doc Verifications" at bounding box center [86, 130] width 89 height 17
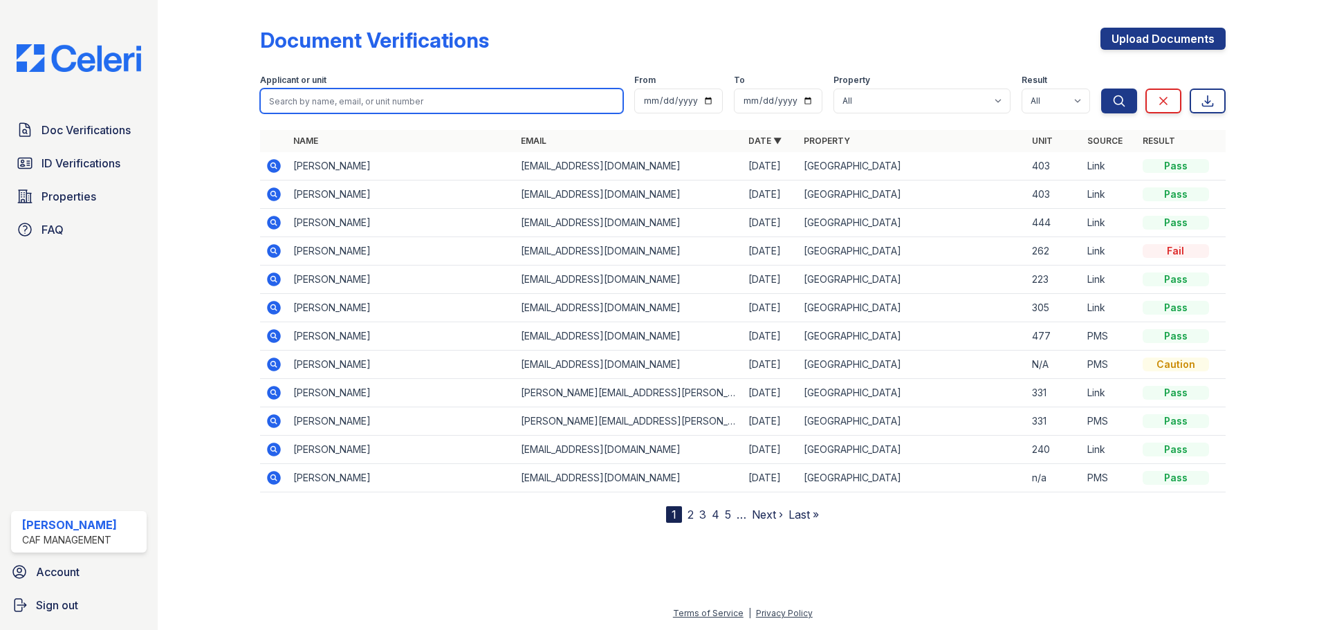
click at [367, 97] on input "search" at bounding box center [441, 101] width 363 height 25
type input "cynthia"
click at [1101, 89] on button "Search" at bounding box center [1119, 101] width 36 height 25
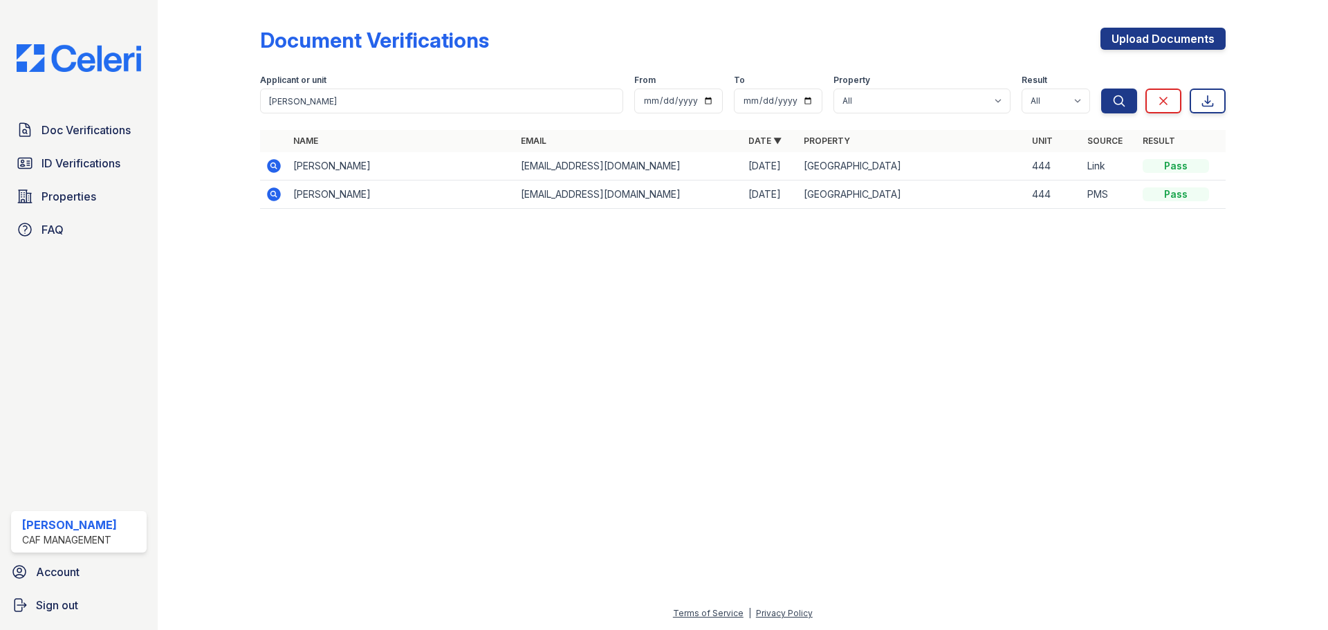
click at [277, 170] on icon at bounding box center [274, 166] width 14 height 14
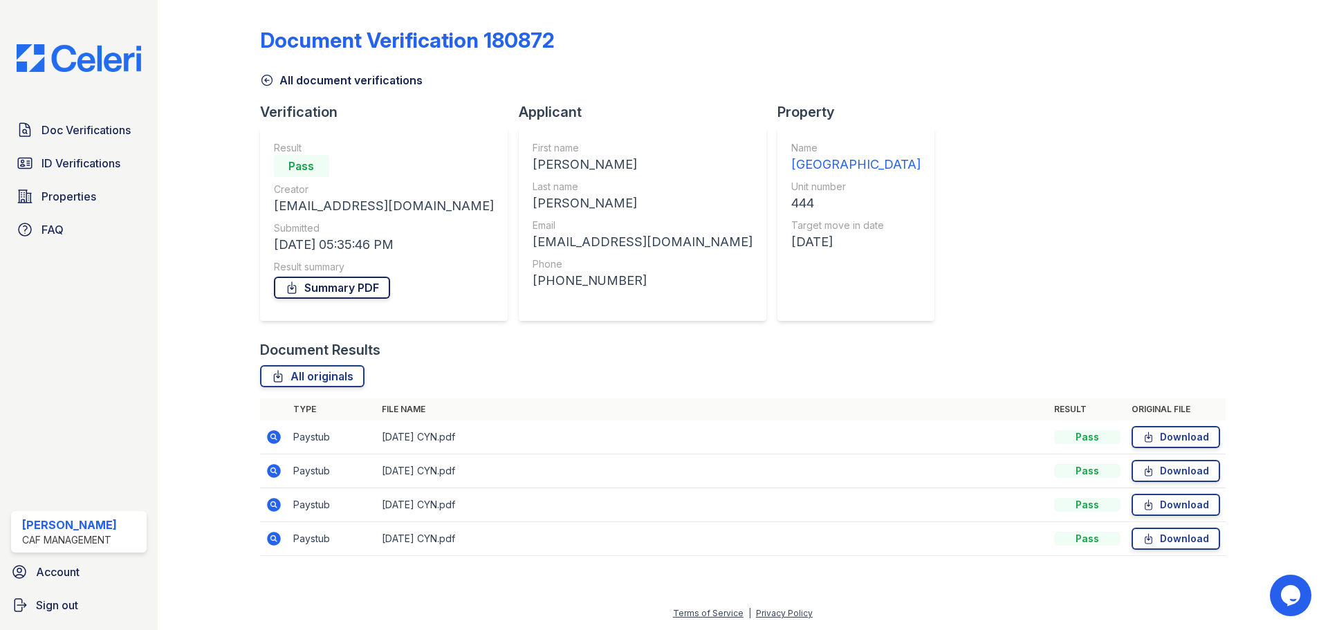
click at [364, 285] on link "Summary PDF" at bounding box center [332, 288] width 116 height 22
